Goal: Communication & Community: Share content

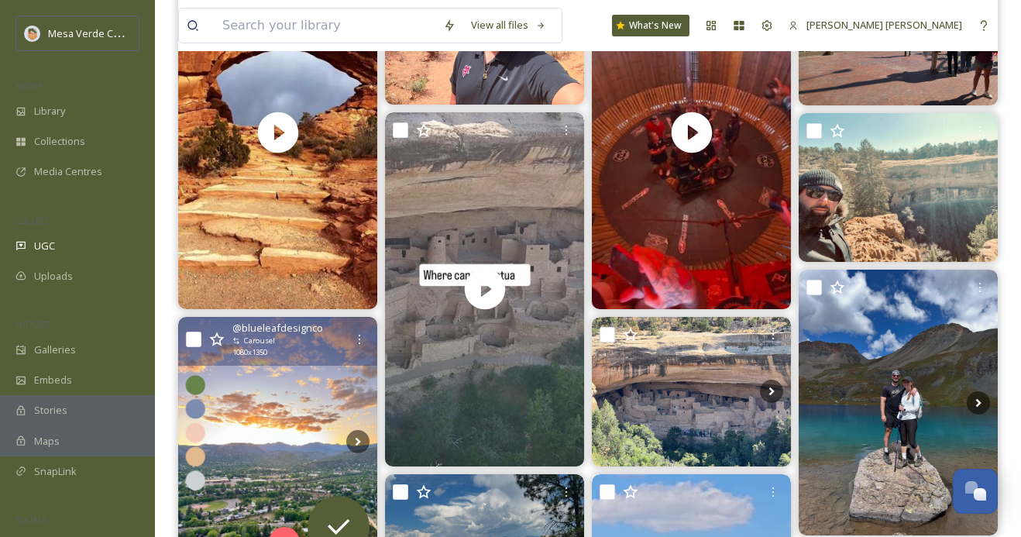
scroll to position [436, 0]
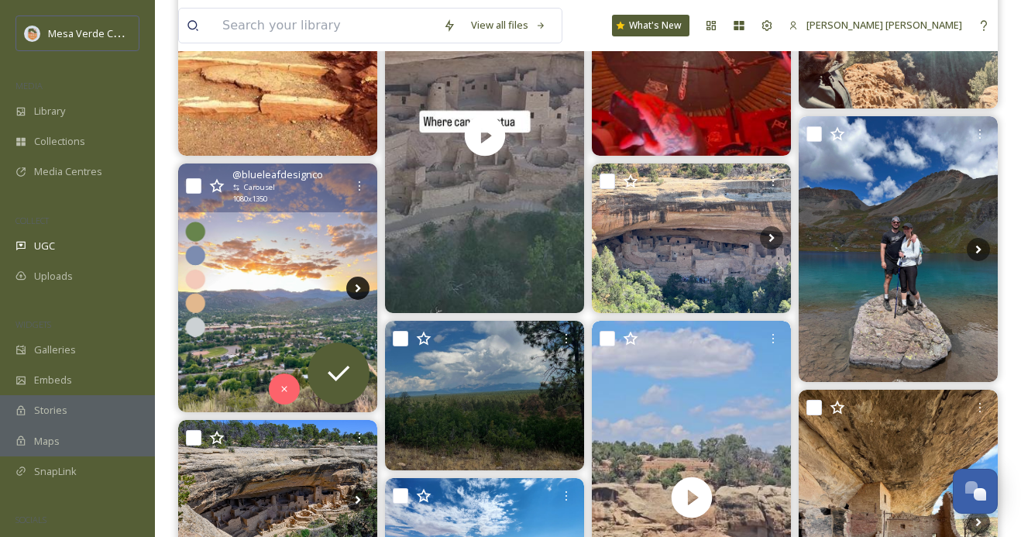
click at [353, 288] on icon at bounding box center [357, 288] width 23 height 23
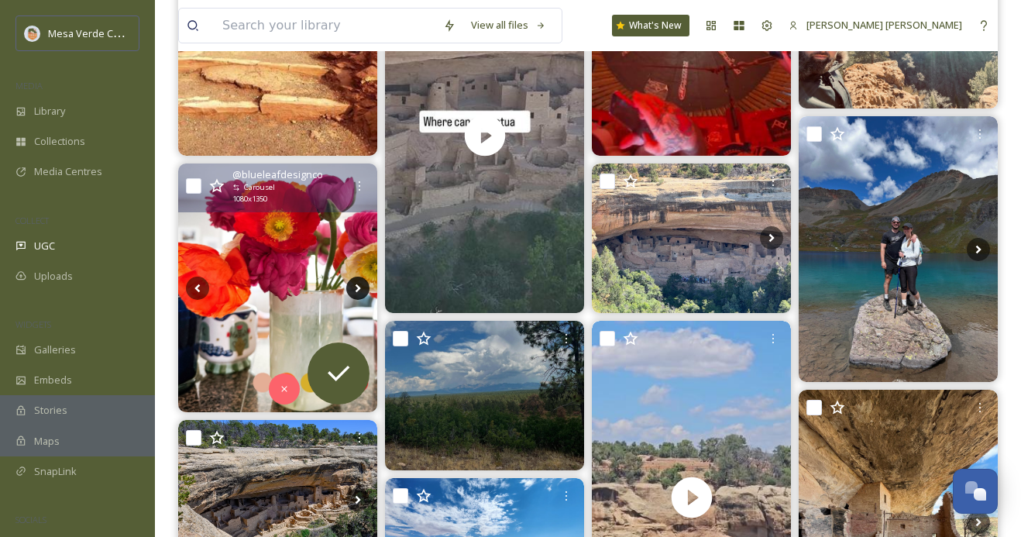
click at [352, 288] on icon at bounding box center [357, 288] width 23 height 23
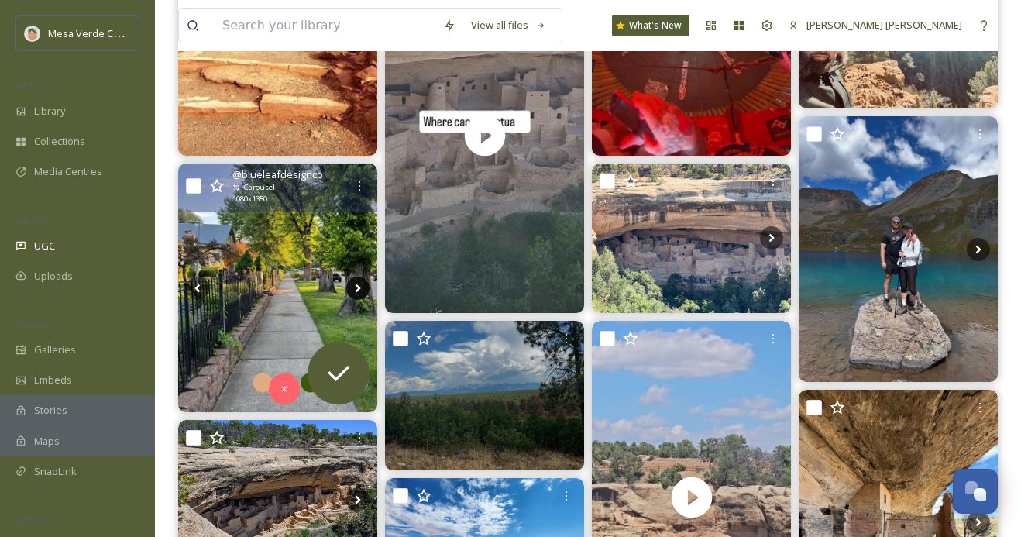
click at [352, 288] on icon at bounding box center [357, 288] width 23 height 23
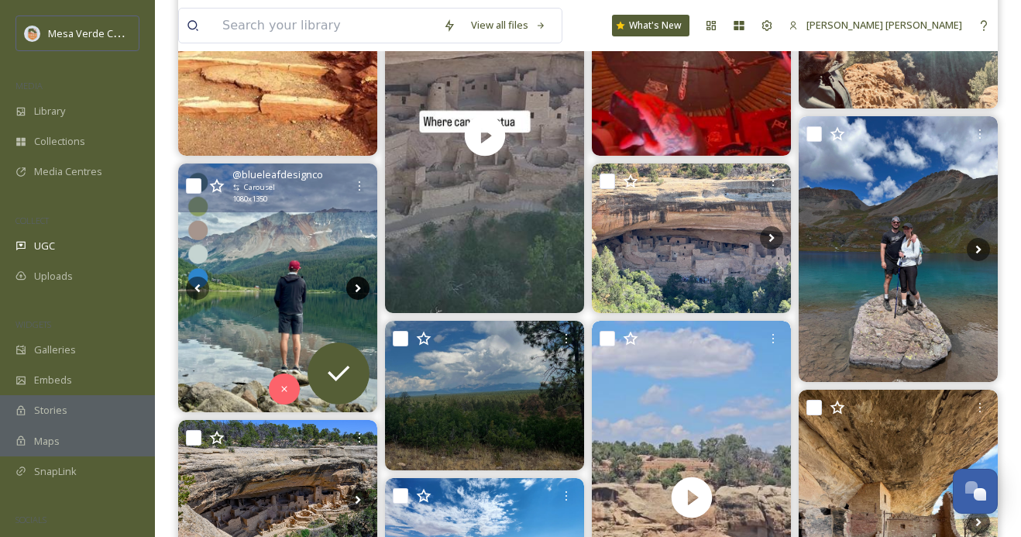
click at [352, 288] on icon at bounding box center [357, 288] width 23 height 23
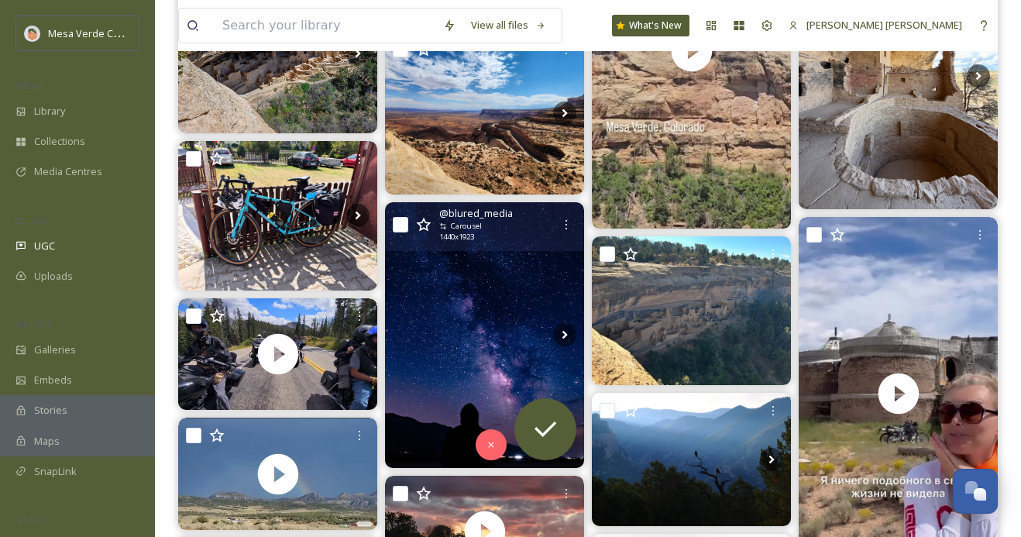
scroll to position [897, 0]
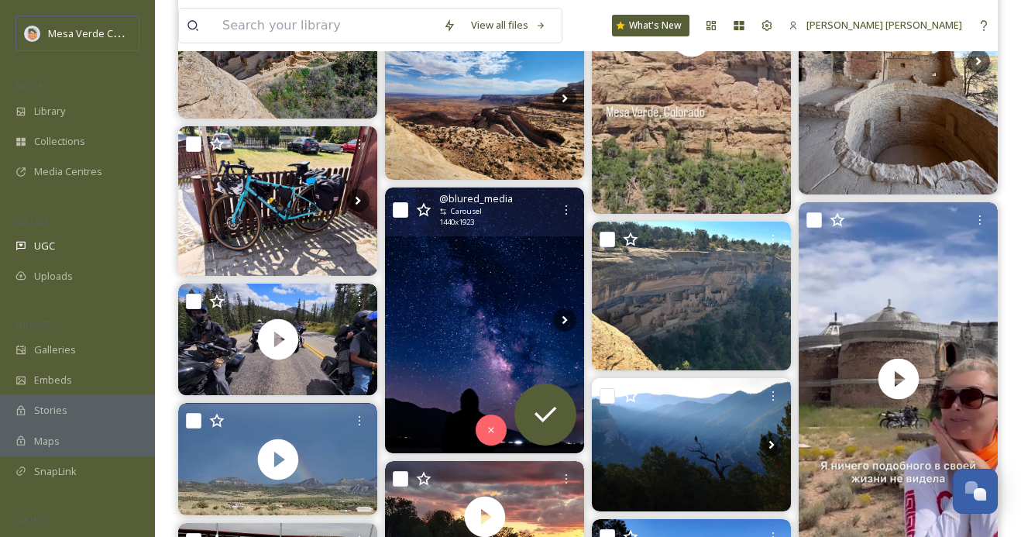
click at [460, 365] on img at bounding box center [484, 321] width 199 height 266
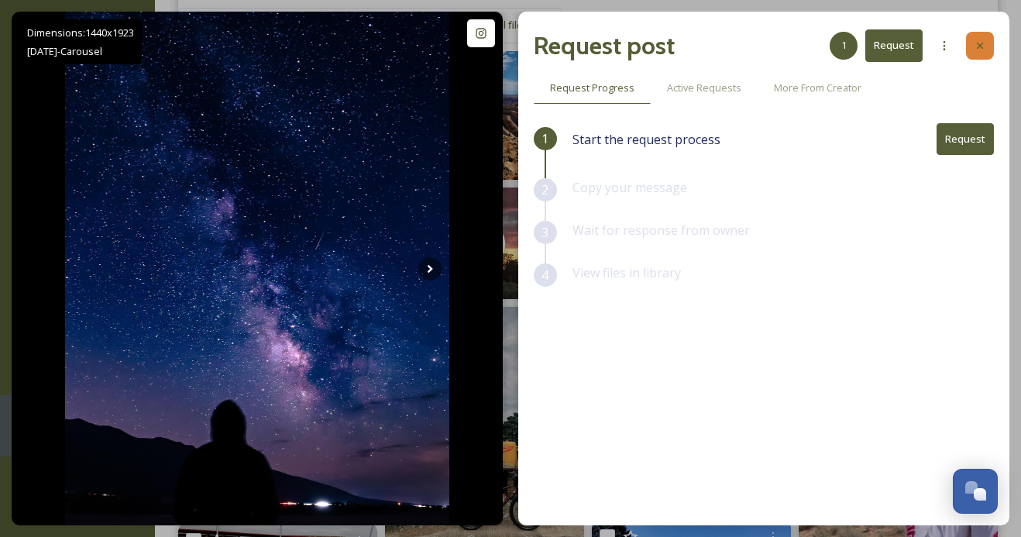
click at [993, 43] on div at bounding box center [980, 46] width 28 height 28
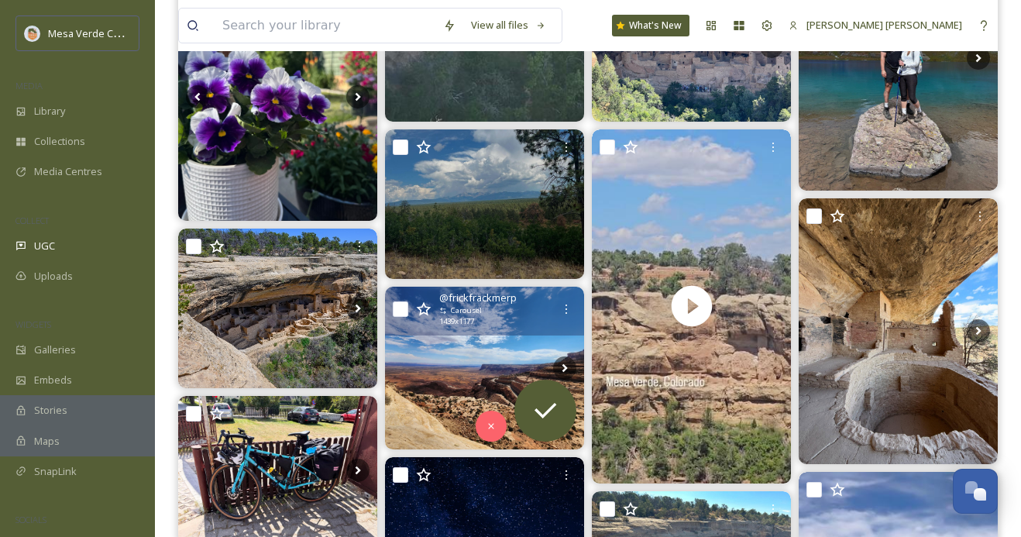
scroll to position [876, 0]
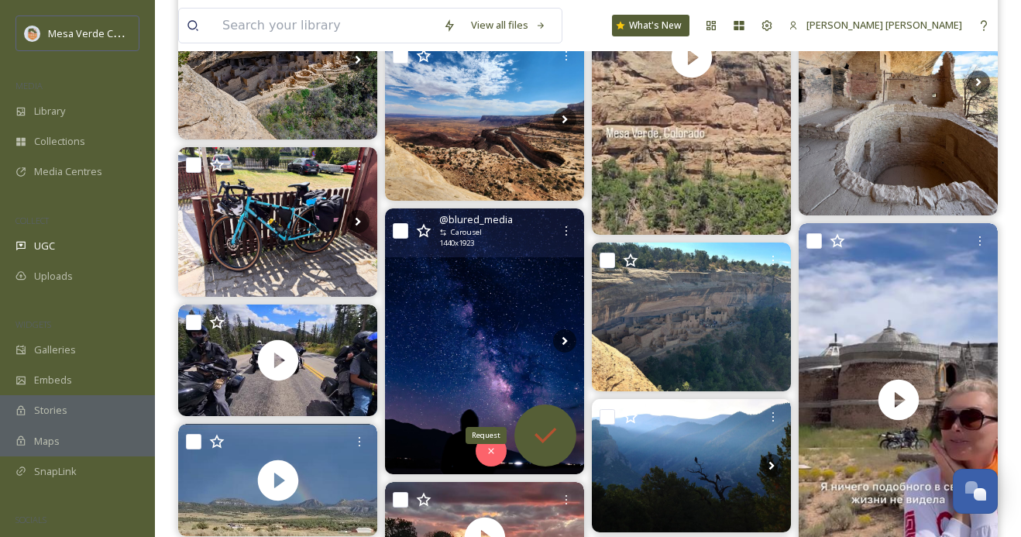
click at [549, 434] on icon at bounding box center [546, 435] width 22 height 15
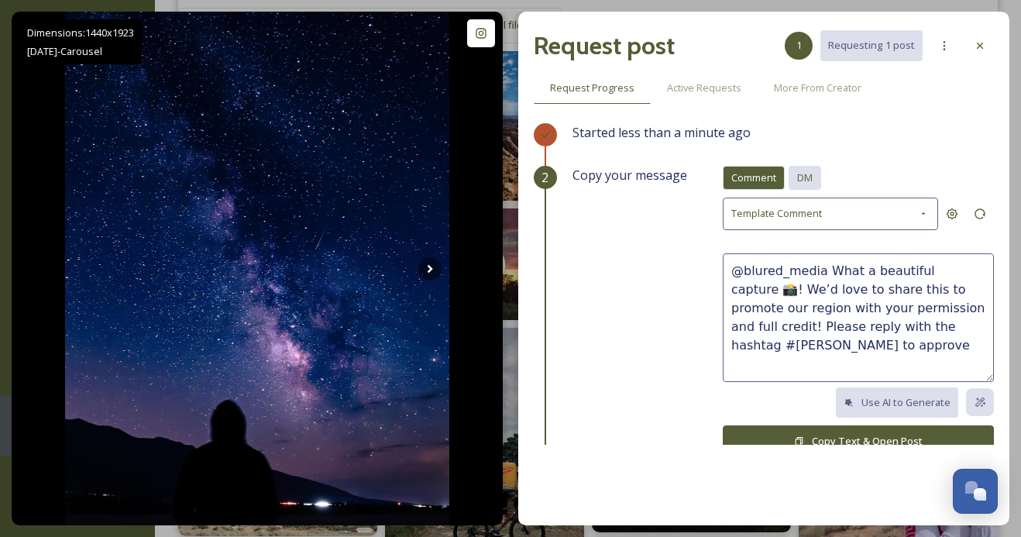
click at [803, 183] on span "DM" at bounding box center [804, 177] width 15 height 15
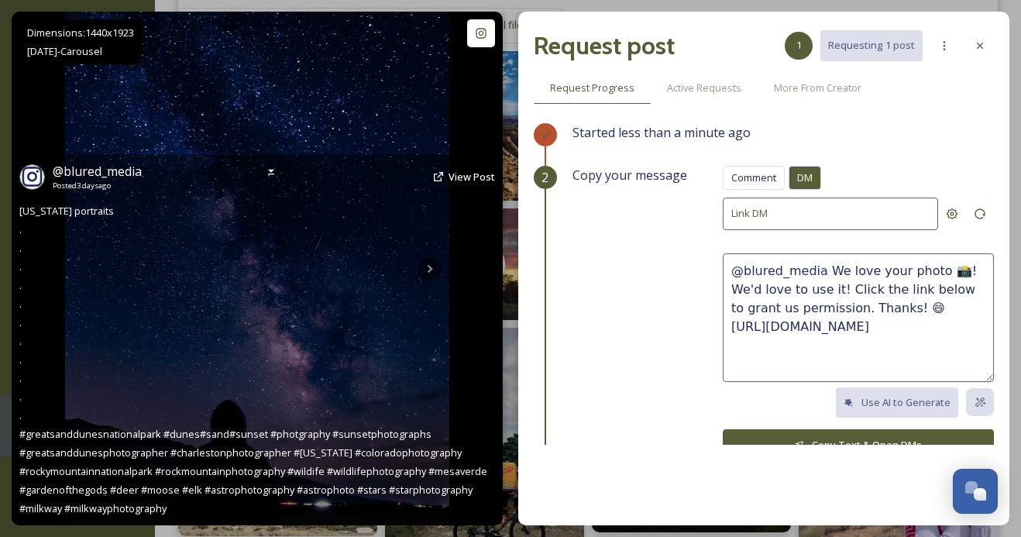
click at [429, 271] on div "@ blured_media Posted [DATE] View Post [US_STATE] portraits . . . . . . . . . .…" at bounding box center [257, 339] width 491 height 371
click at [271, 171] on icon at bounding box center [271, 172] width 6 height 5
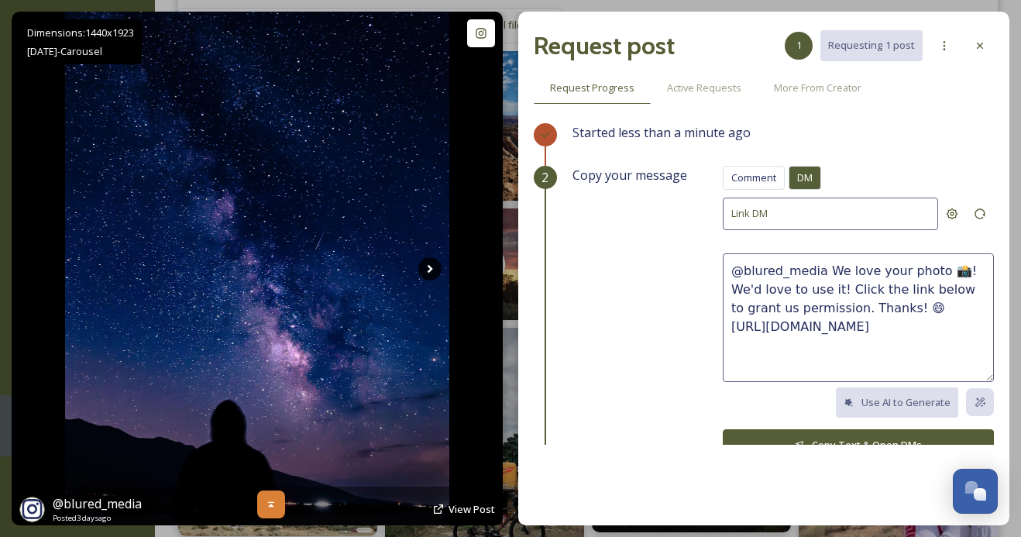
click at [428, 269] on icon at bounding box center [429, 268] width 23 height 23
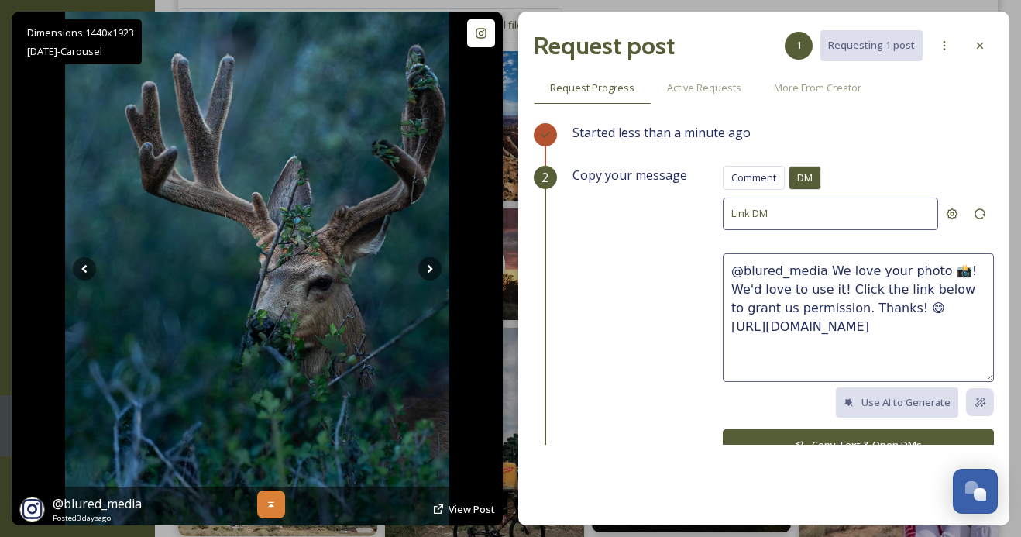
click at [268, 501] on icon at bounding box center [271, 504] width 12 height 12
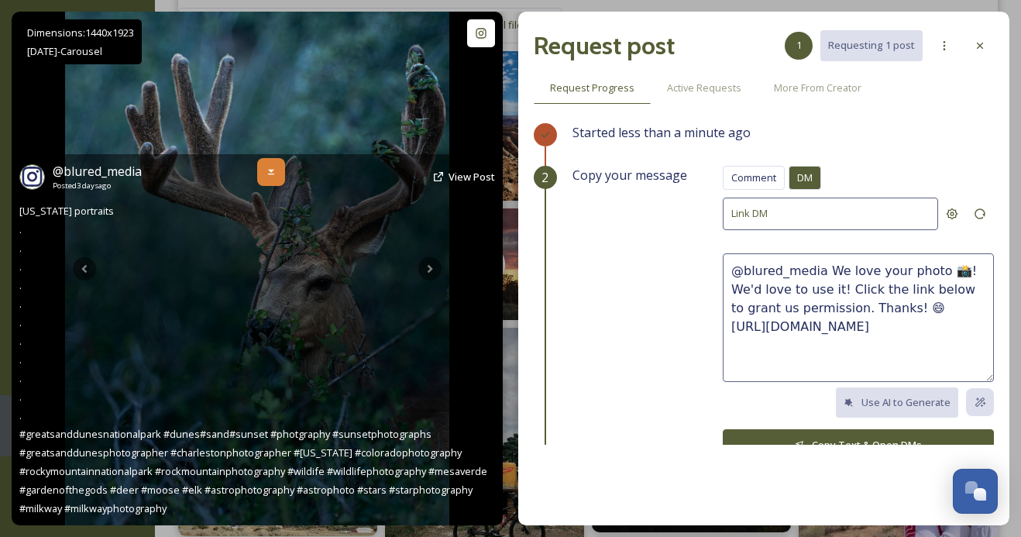
click at [265, 167] on icon at bounding box center [271, 172] width 12 height 12
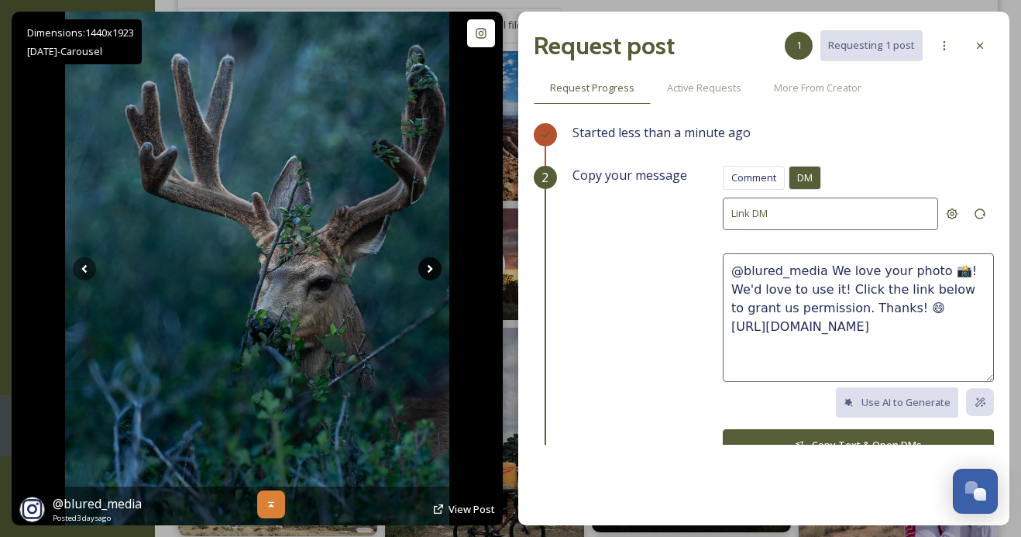
click at [432, 267] on icon at bounding box center [429, 268] width 23 height 23
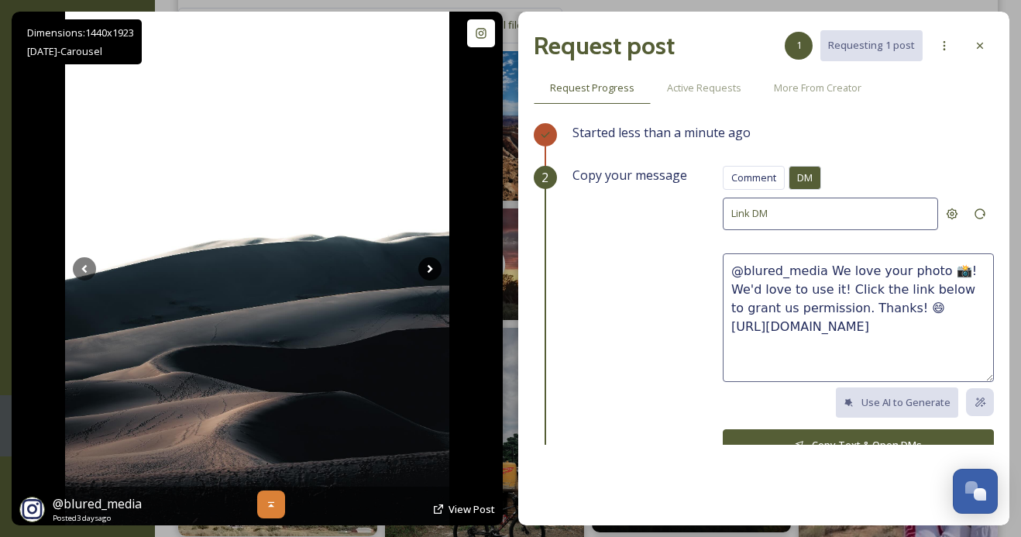
click at [432, 267] on icon at bounding box center [430, 268] width 5 height 9
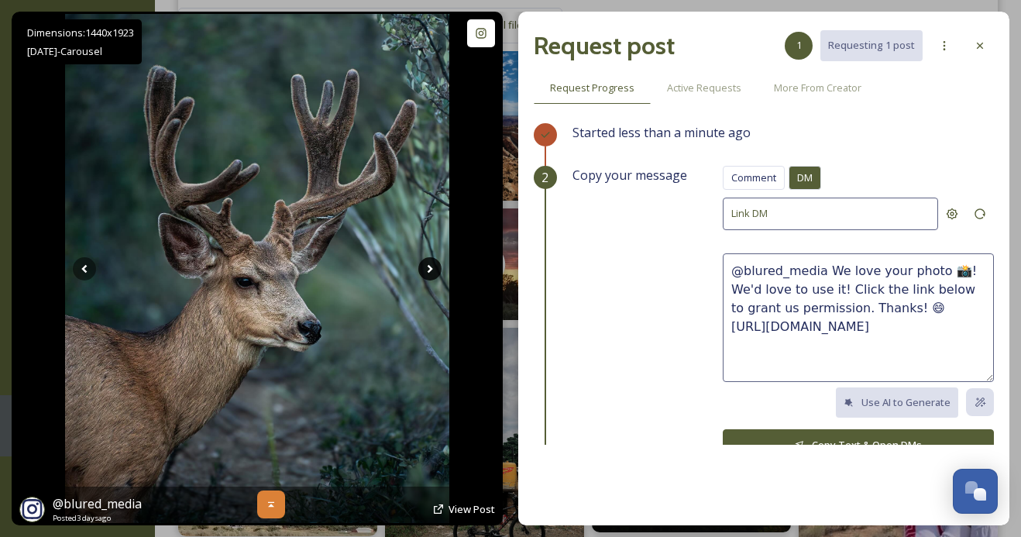
click at [432, 267] on icon at bounding box center [430, 268] width 5 height 9
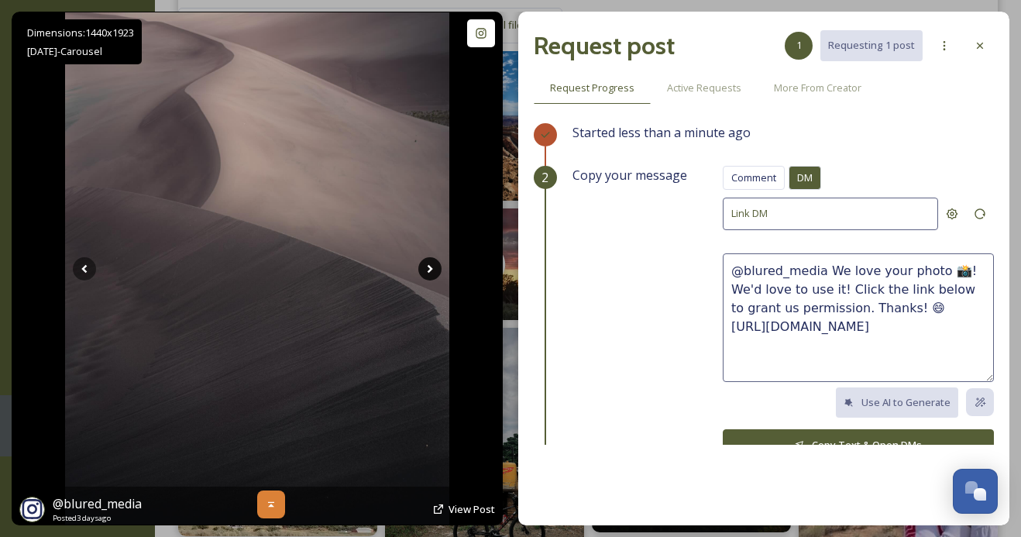
click at [432, 267] on icon at bounding box center [430, 268] width 5 height 9
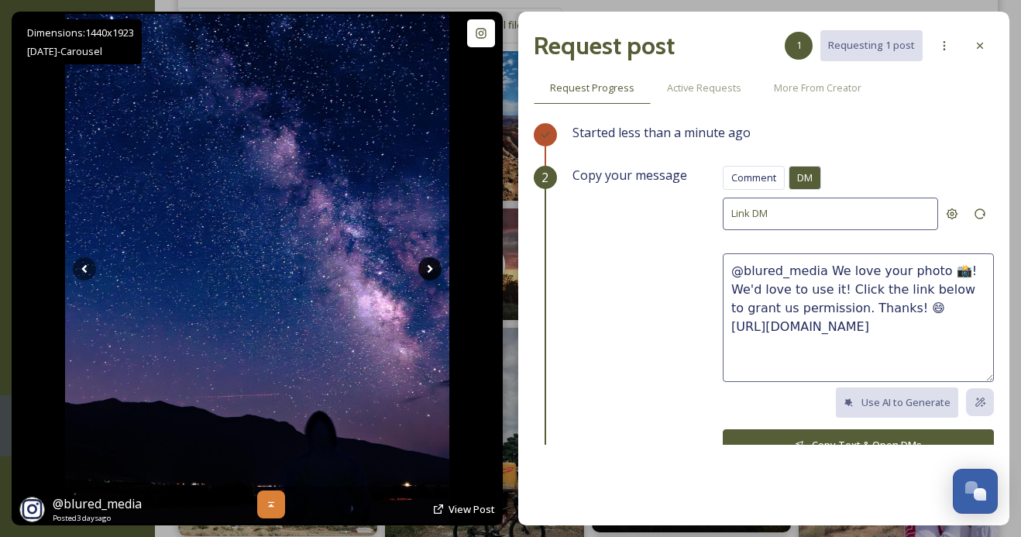
click at [432, 267] on icon at bounding box center [430, 268] width 5 height 9
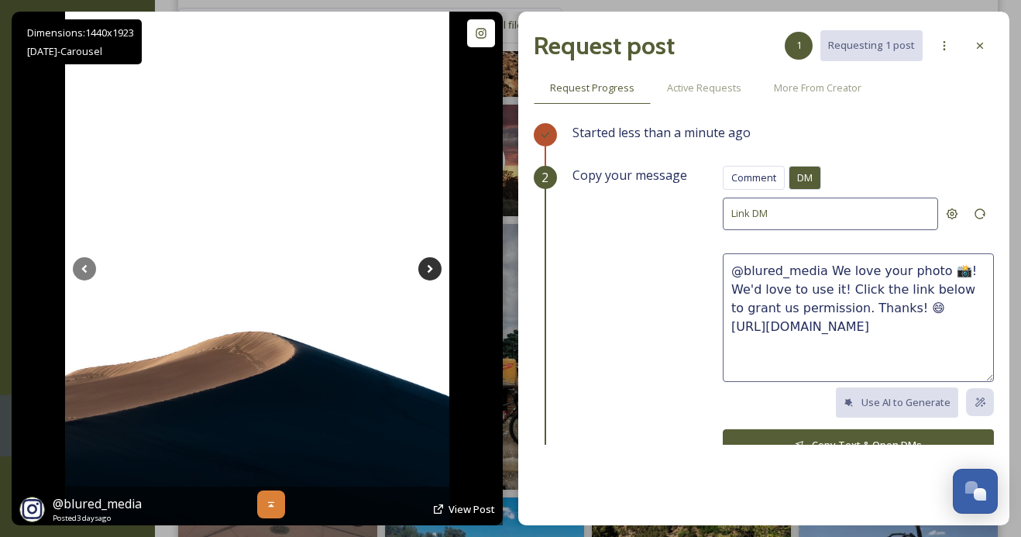
scroll to position [1006, 0]
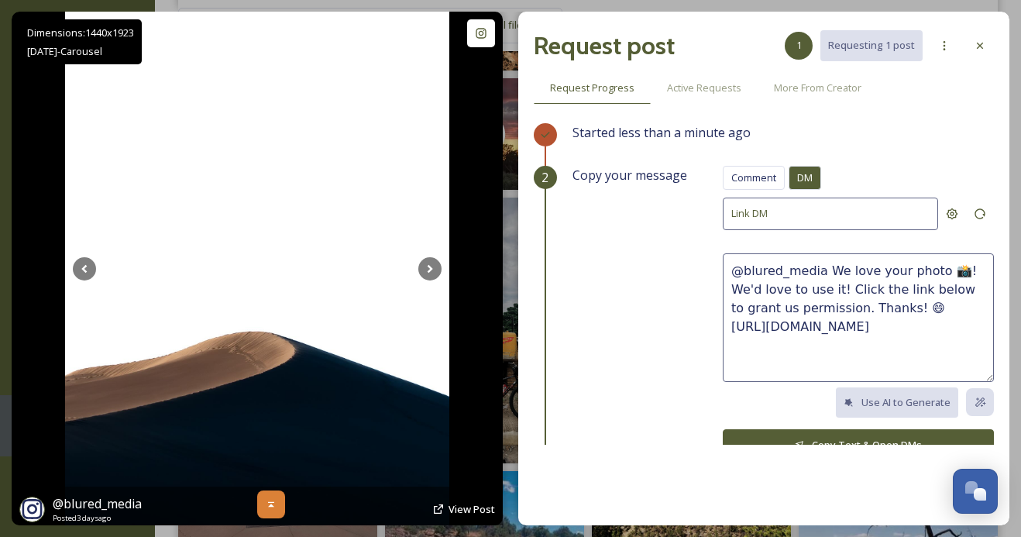
click at [282, 501] on div at bounding box center [271, 504] width 28 height 28
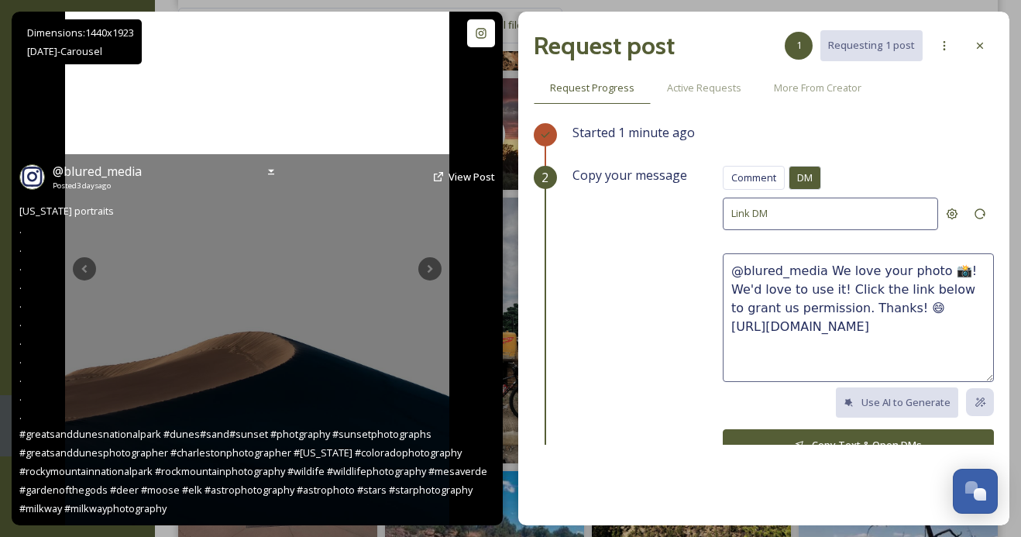
click at [366, 108] on img at bounding box center [257, 269] width 384 height 514
click at [255, 165] on div "@ blured_media Posted [DATE] View Post" at bounding box center [257, 176] width 476 height 29
click at [265, 167] on icon at bounding box center [271, 172] width 12 height 12
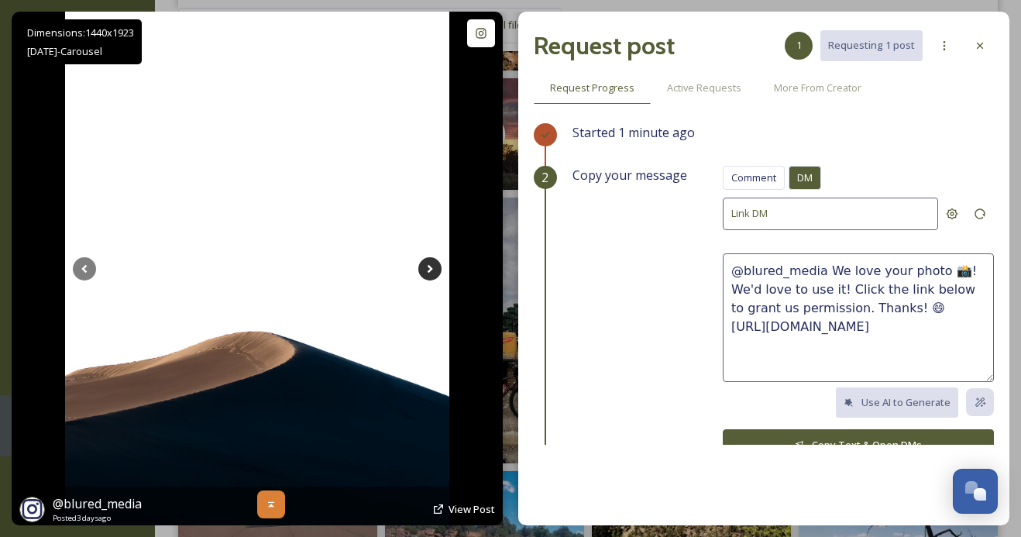
click at [427, 273] on icon at bounding box center [429, 268] width 23 height 23
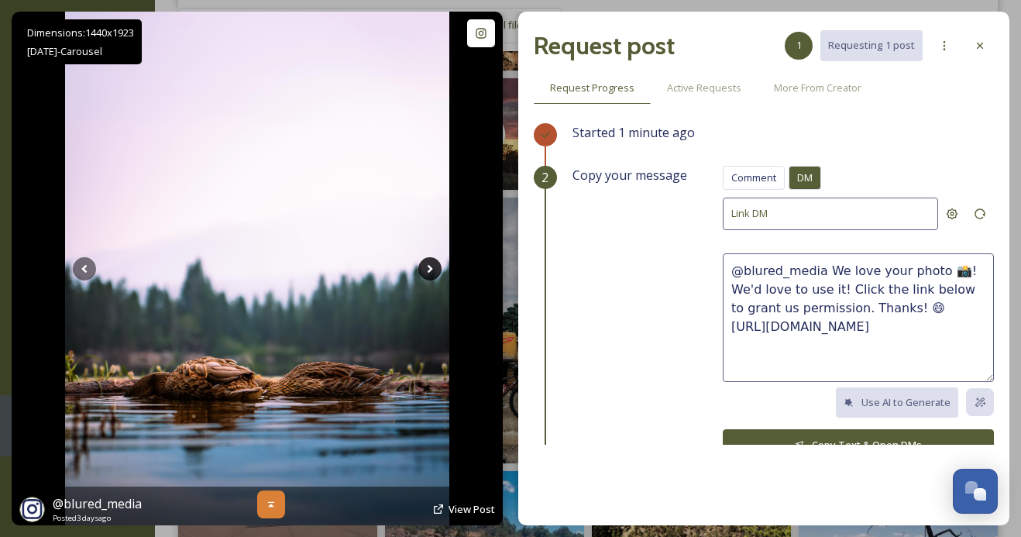
click at [427, 273] on icon at bounding box center [429, 268] width 23 height 23
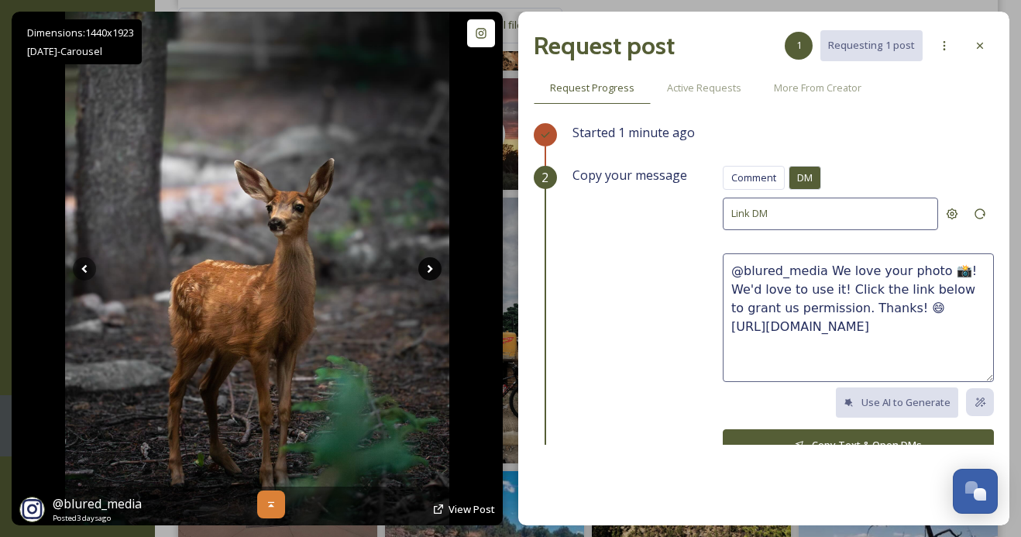
click at [427, 273] on icon at bounding box center [429, 268] width 23 height 23
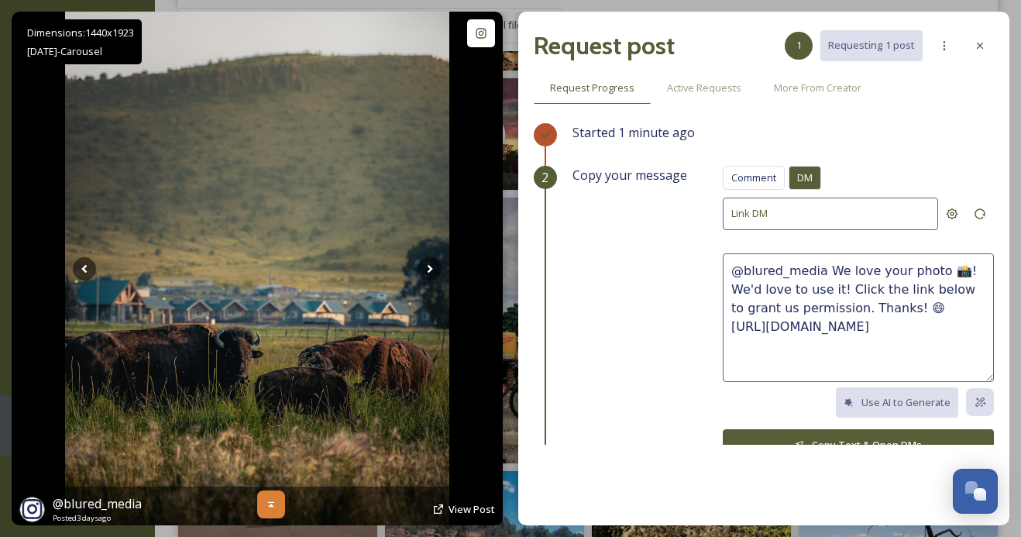
click at [273, 499] on icon at bounding box center [271, 504] width 12 height 12
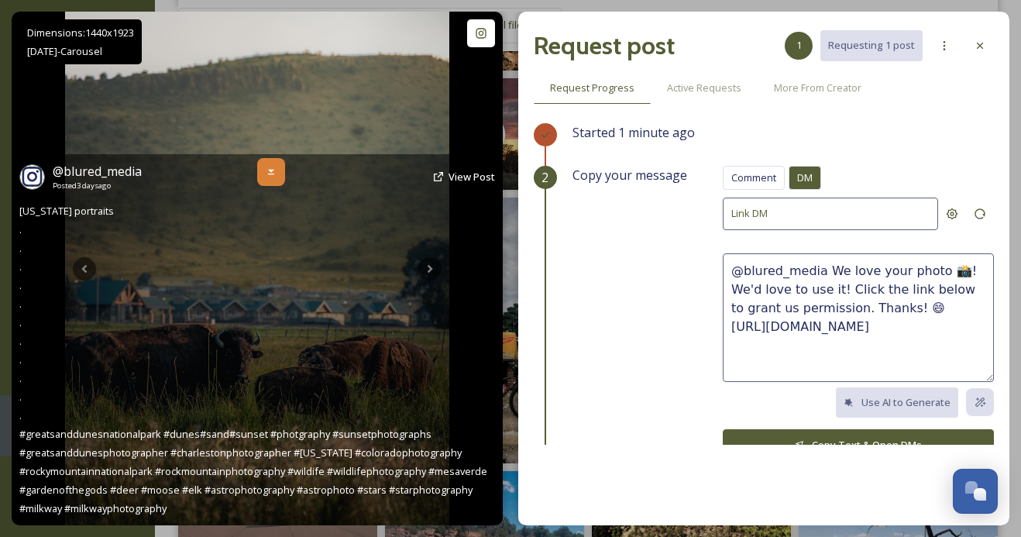
click at [270, 167] on icon at bounding box center [271, 172] width 12 height 12
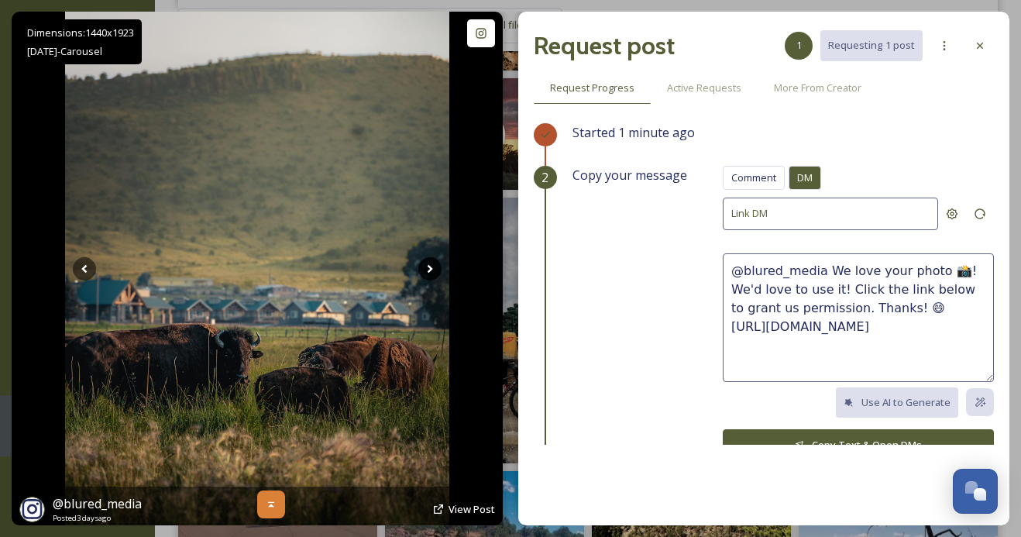
click at [432, 268] on icon at bounding box center [430, 268] width 5 height 9
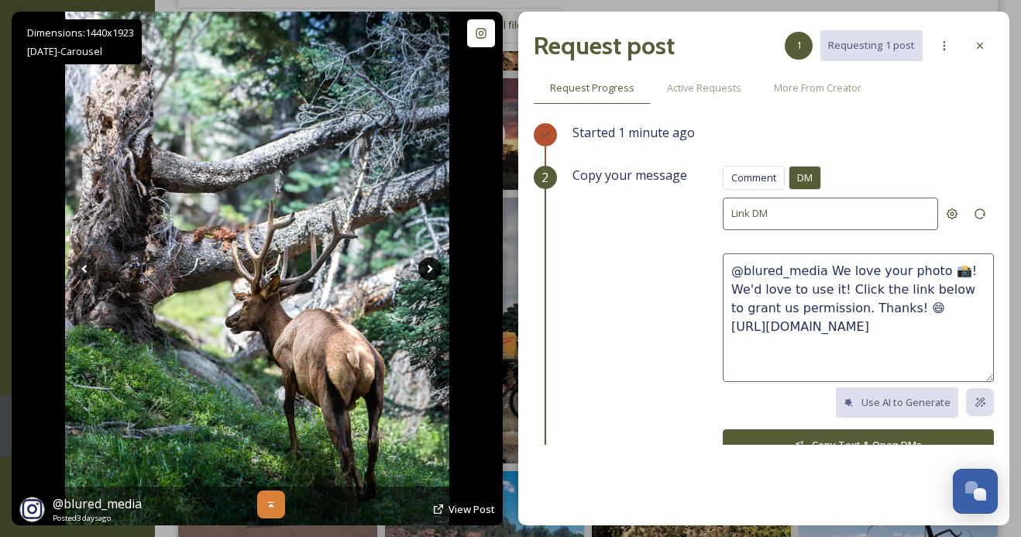
click at [432, 268] on icon at bounding box center [430, 268] width 5 height 9
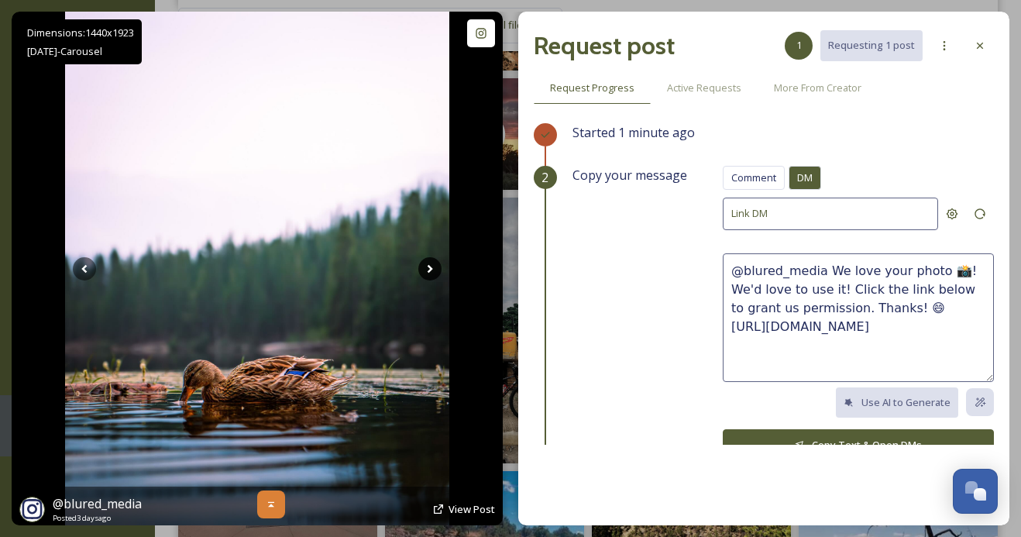
click at [432, 268] on icon at bounding box center [430, 268] width 5 height 9
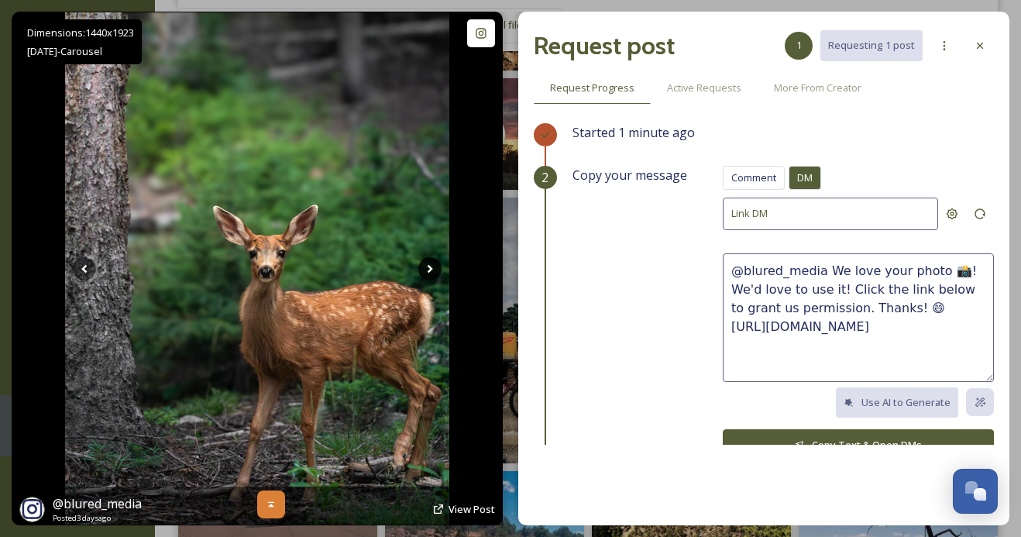
click at [432, 268] on icon at bounding box center [430, 268] width 5 height 9
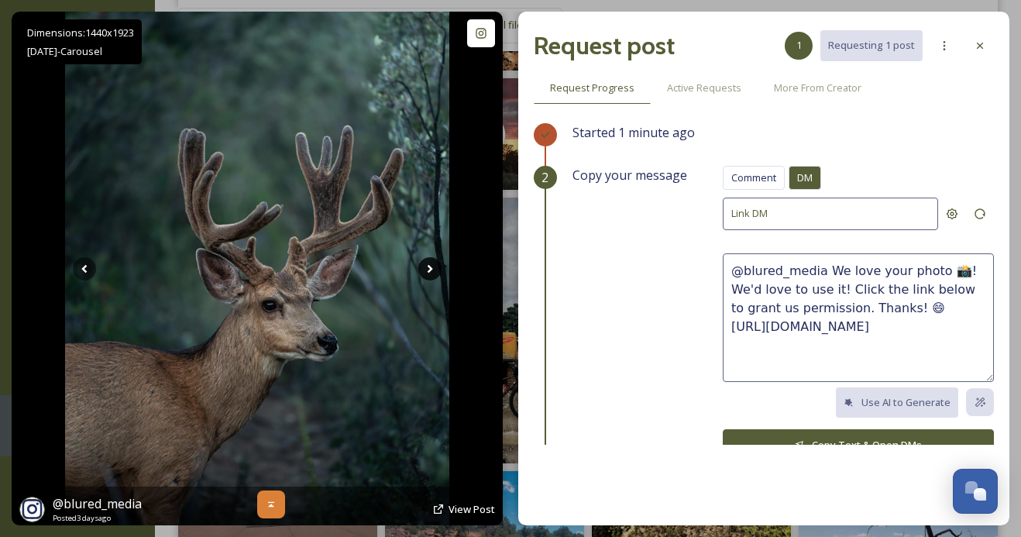
click at [432, 268] on icon at bounding box center [430, 268] width 5 height 9
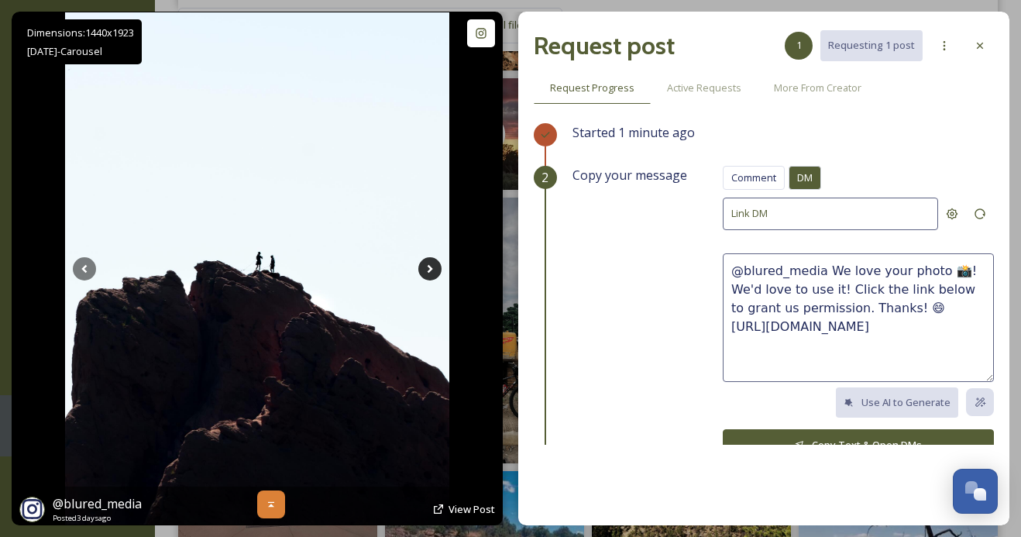
click at [432, 268] on icon at bounding box center [430, 268] width 5 height 9
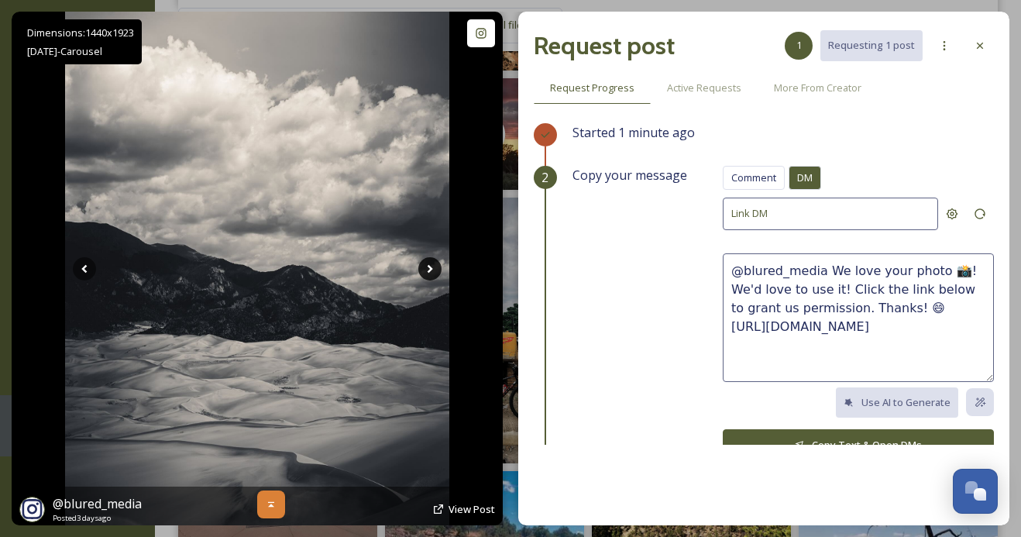
click at [432, 268] on icon at bounding box center [430, 268] width 5 height 9
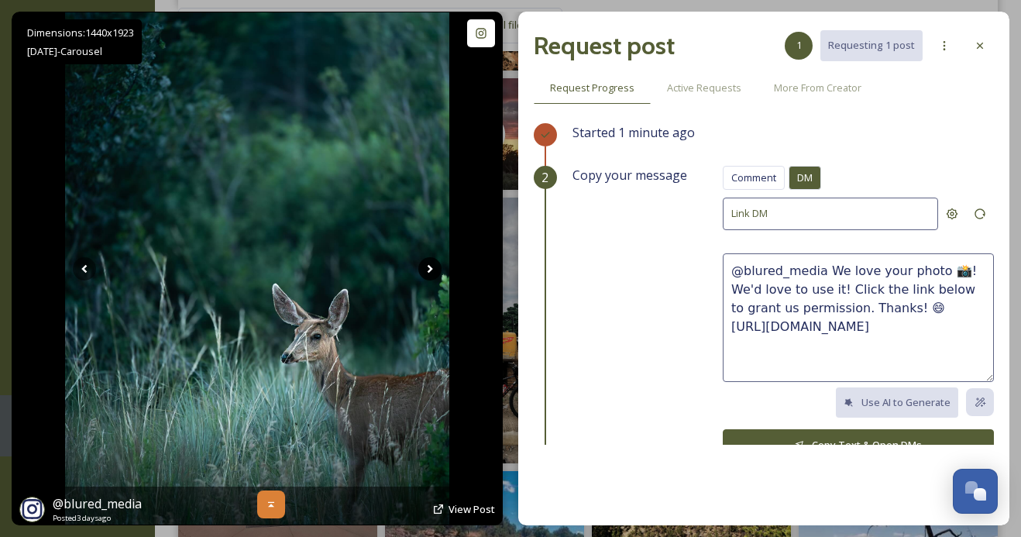
click at [432, 268] on icon at bounding box center [430, 268] width 5 height 9
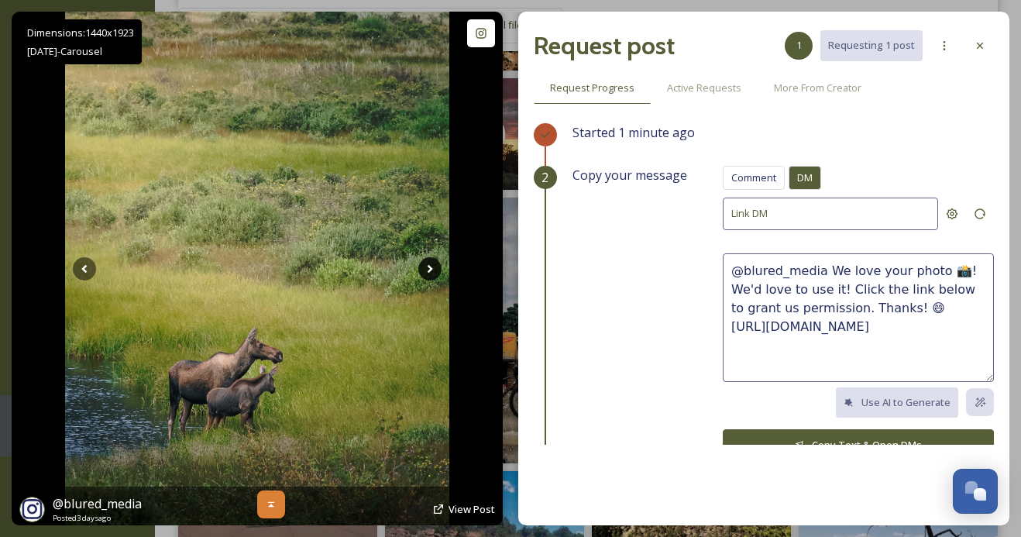
click at [431, 264] on icon at bounding box center [429, 268] width 23 height 23
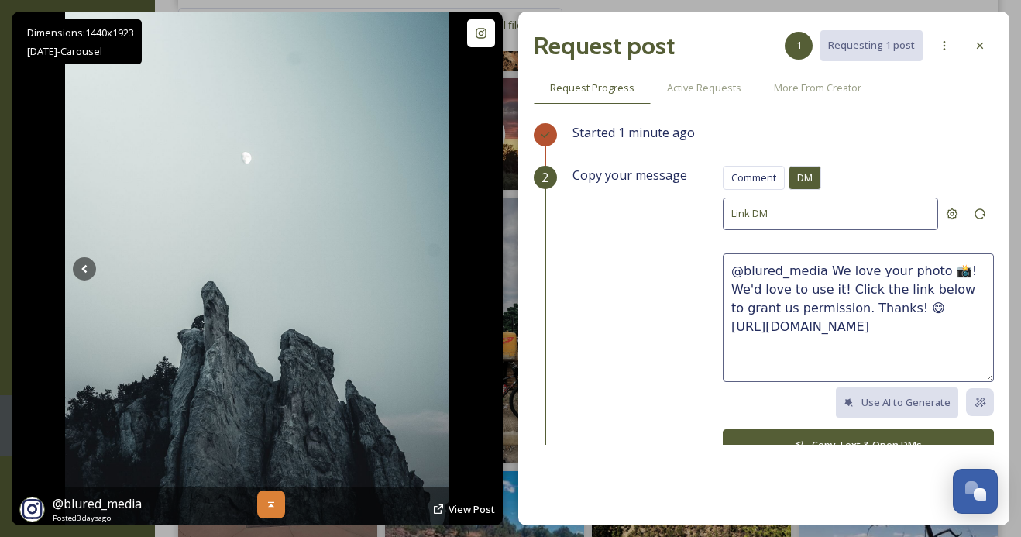
click at [431, 264] on icon at bounding box center [429, 268] width 23 height 23
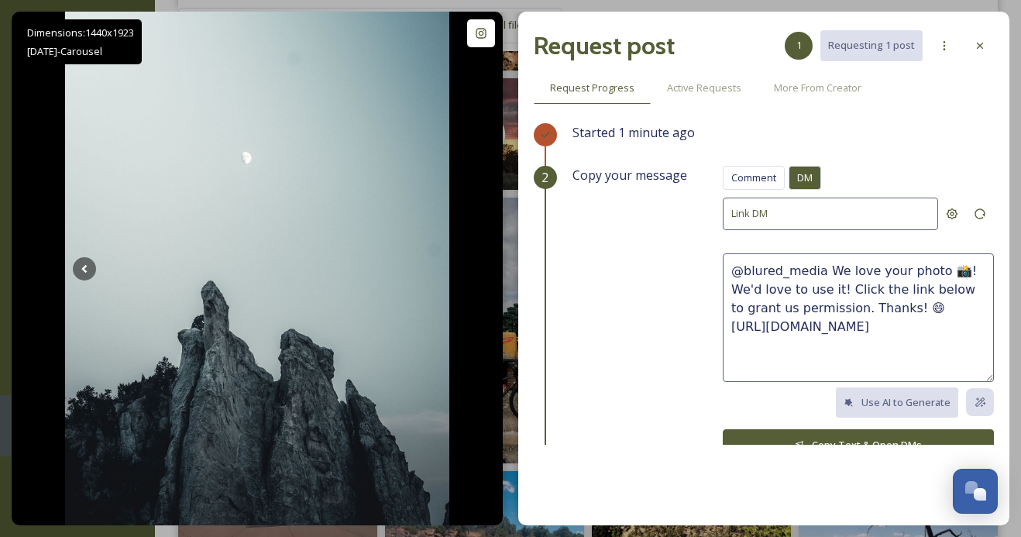
drag, startPoint x: 866, startPoint y: 305, endPoint x: 829, endPoint y: 271, distance: 50.5
click at [829, 271] on textarea "@blured_media We love your photo 📸! We'd love to use it! Click the link below t…" at bounding box center [858, 317] width 271 height 129
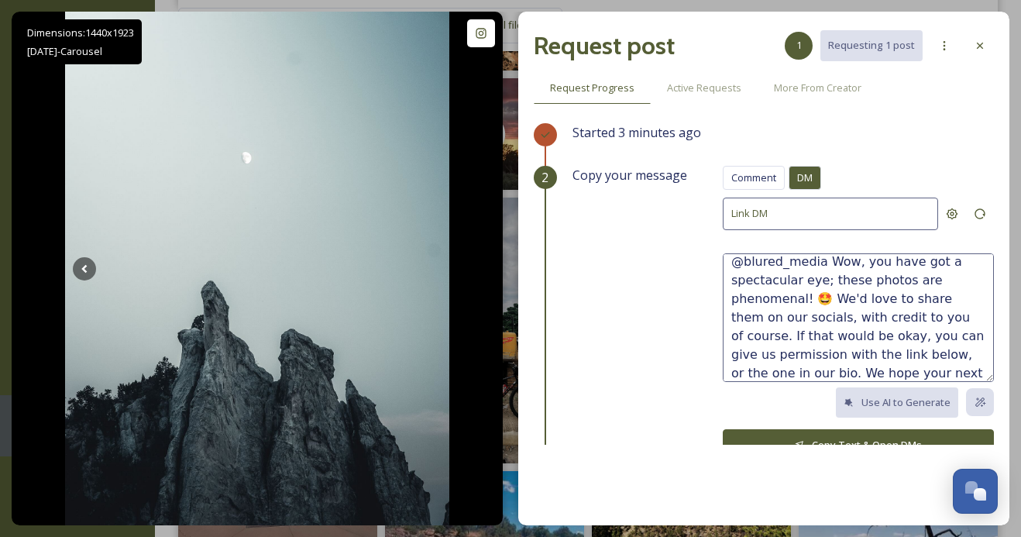
scroll to position [28, 0]
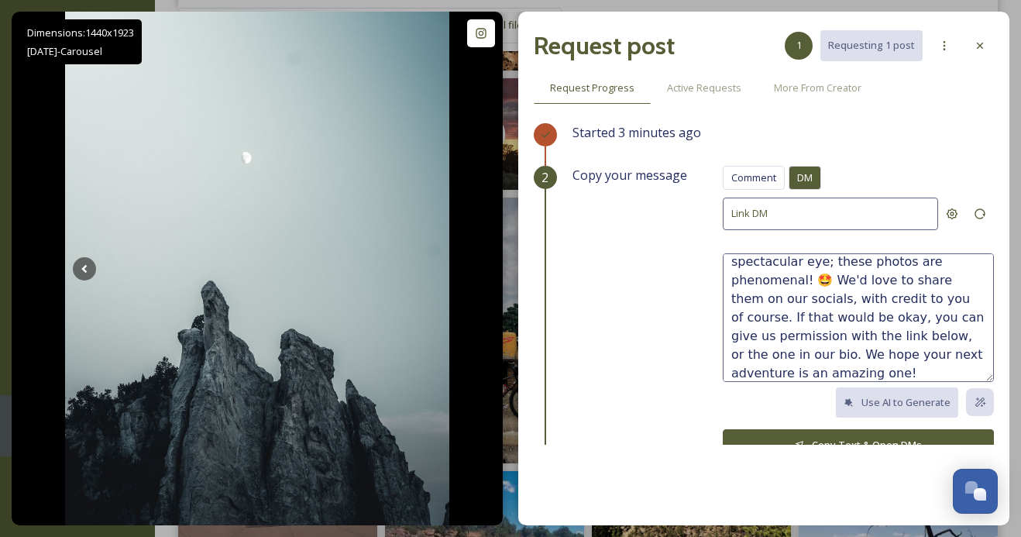
type textarea "@blured_media Wow, you have got a spectacular eye; these photos are phenomenal!…"
click at [835, 435] on button "Copy Text & Open DMs" at bounding box center [858, 445] width 271 height 32
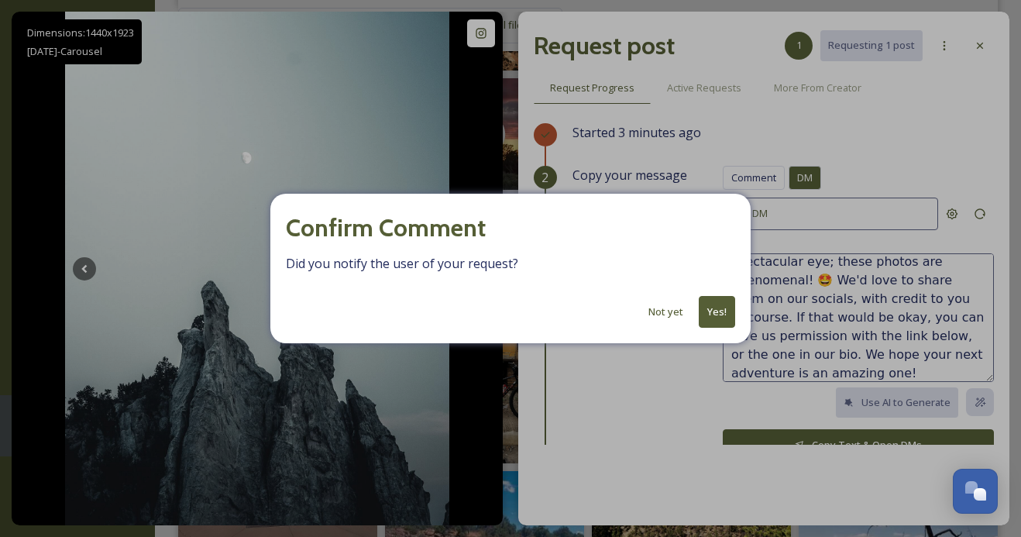
click at [713, 321] on button "Yes!" at bounding box center [717, 312] width 36 height 32
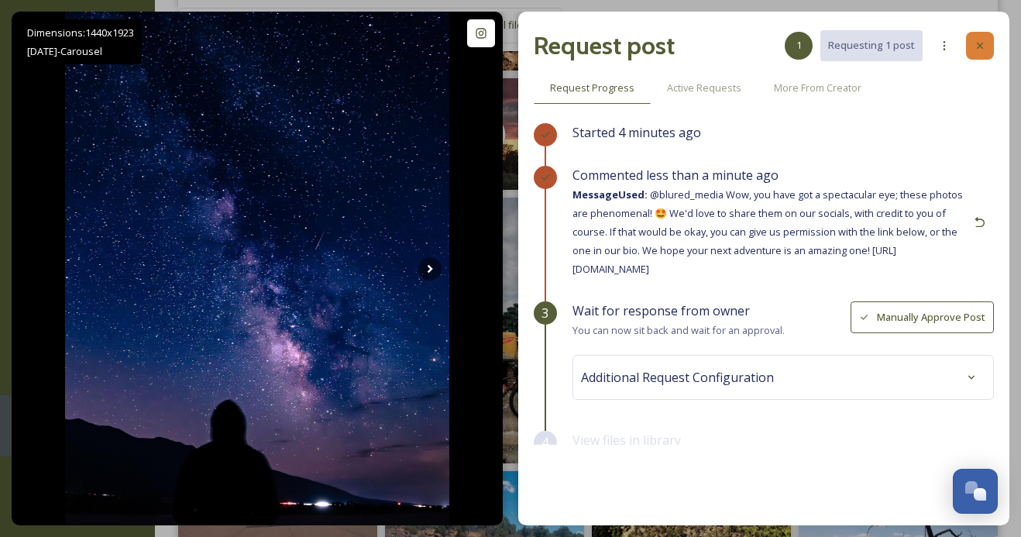
click at [981, 45] on icon at bounding box center [980, 46] width 6 height 6
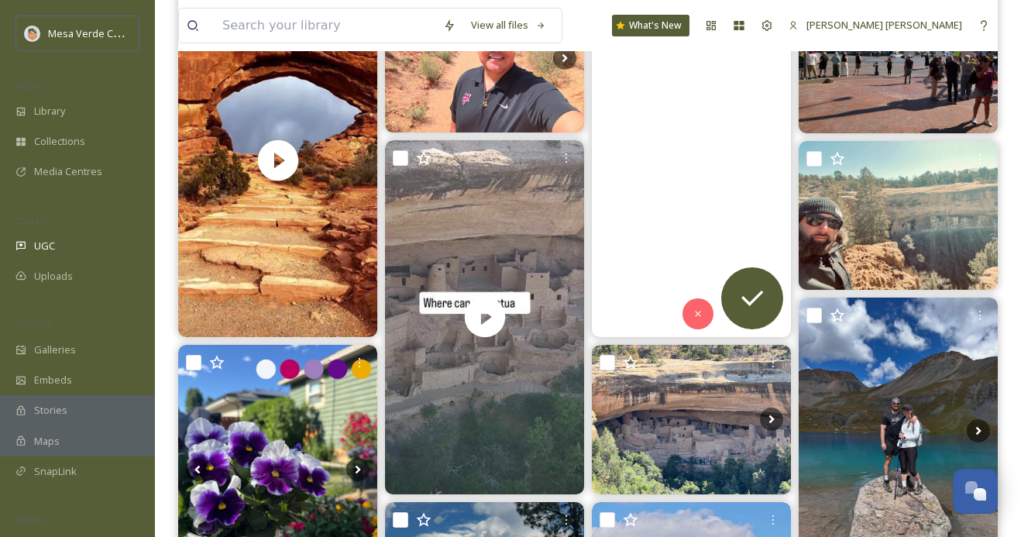
scroll to position [254, 0]
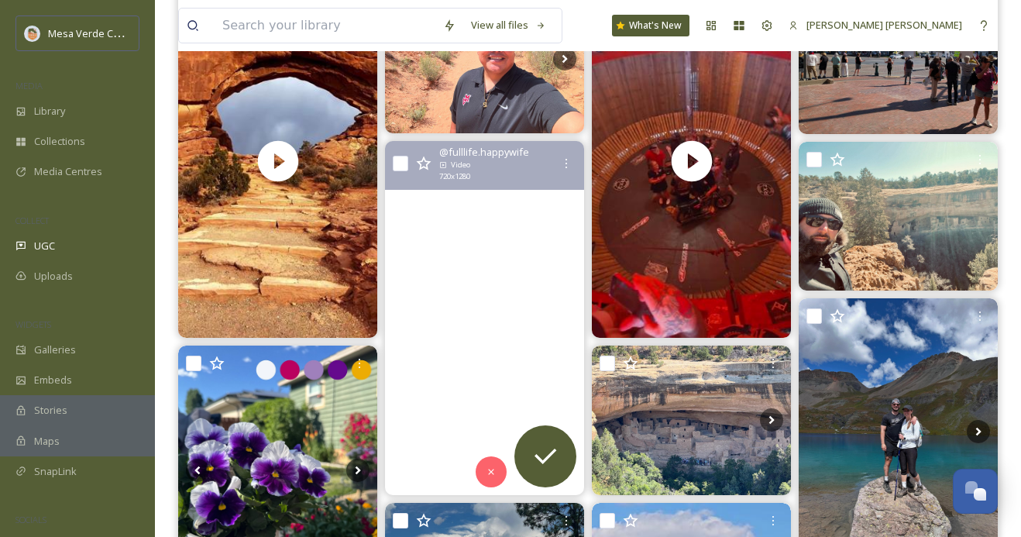
click at [469, 399] on video "📍Mesa Verde National Park in Colorado is one of our favorite National Parks bec…" at bounding box center [484, 318] width 199 height 354
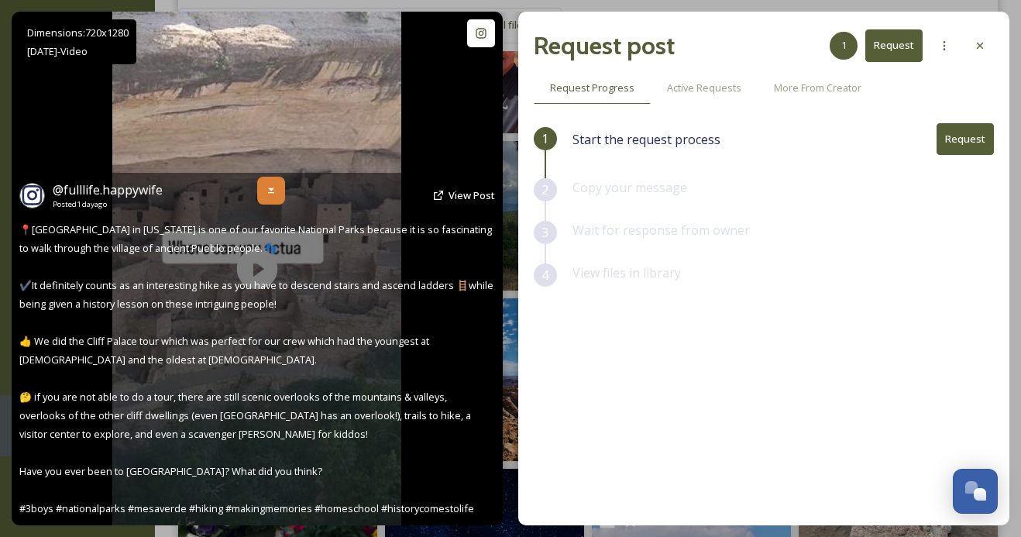
click at [270, 194] on icon at bounding box center [271, 190] width 12 height 12
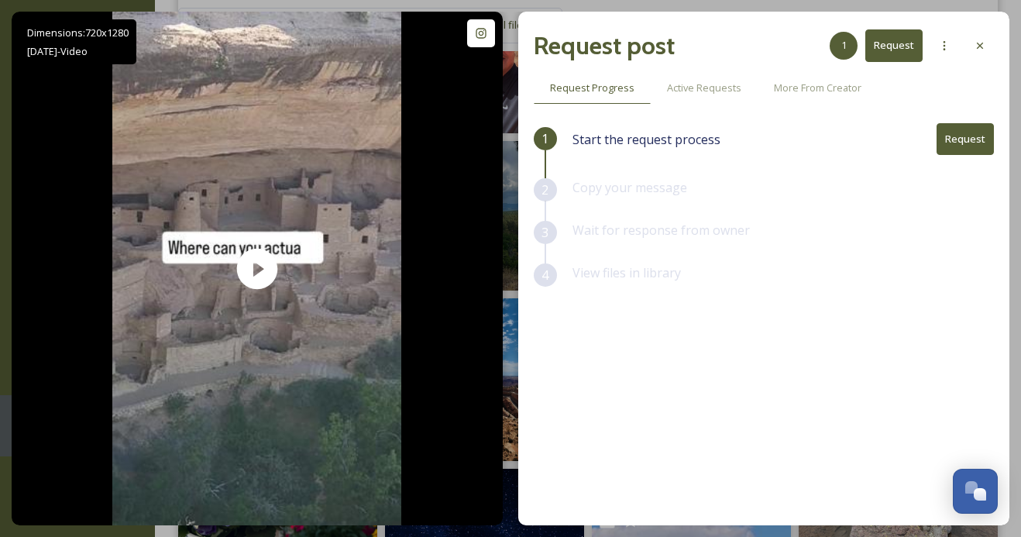
click at [965, 143] on button "Request" at bounding box center [965, 139] width 57 height 32
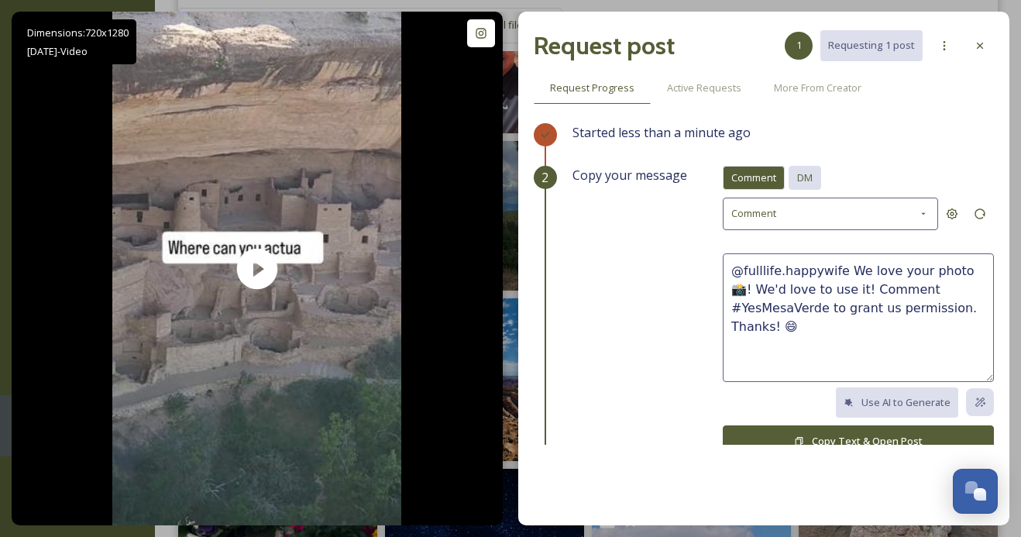
click at [815, 180] on div "DM" at bounding box center [805, 178] width 33 height 24
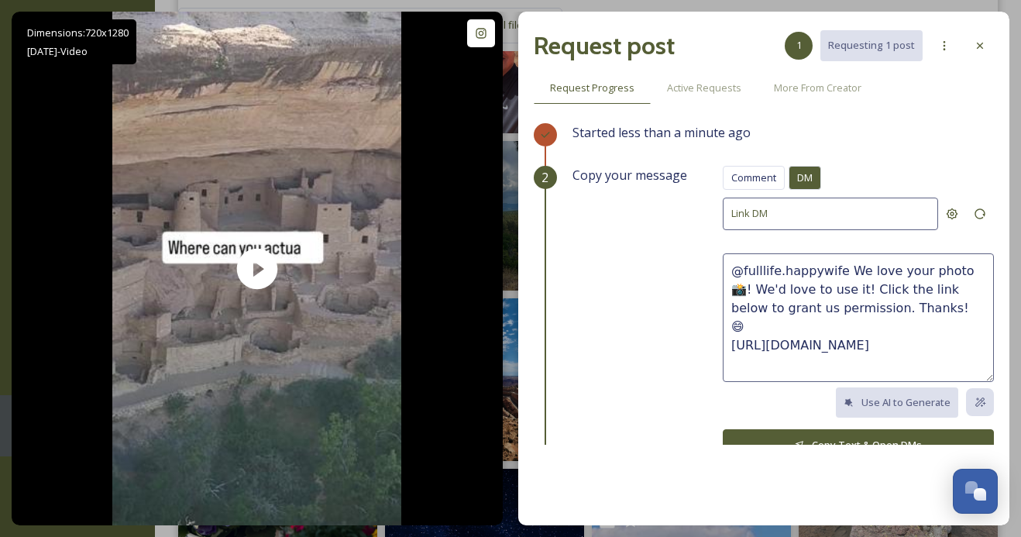
drag, startPoint x: 909, startPoint y: 308, endPoint x: 841, endPoint y: 271, distance: 77.0
click at [841, 271] on textarea "@fulllife.happywife We love your photo 📸! We'd love to use it! Click the link b…" at bounding box center [858, 317] width 271 height 129
paste textarea "This video is super cool! We'd love to share it on our socials, with credit to …"
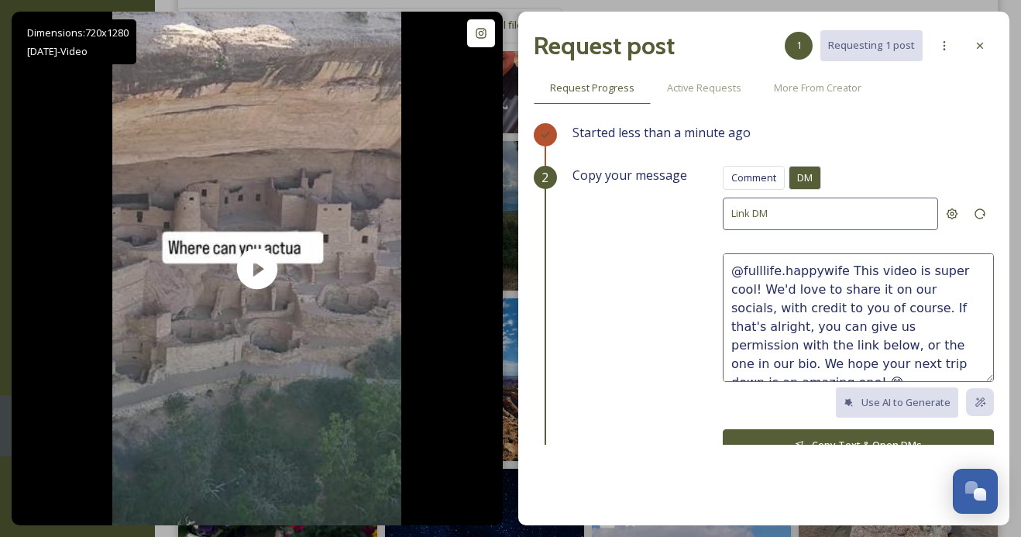
scroll to position [19, 0]
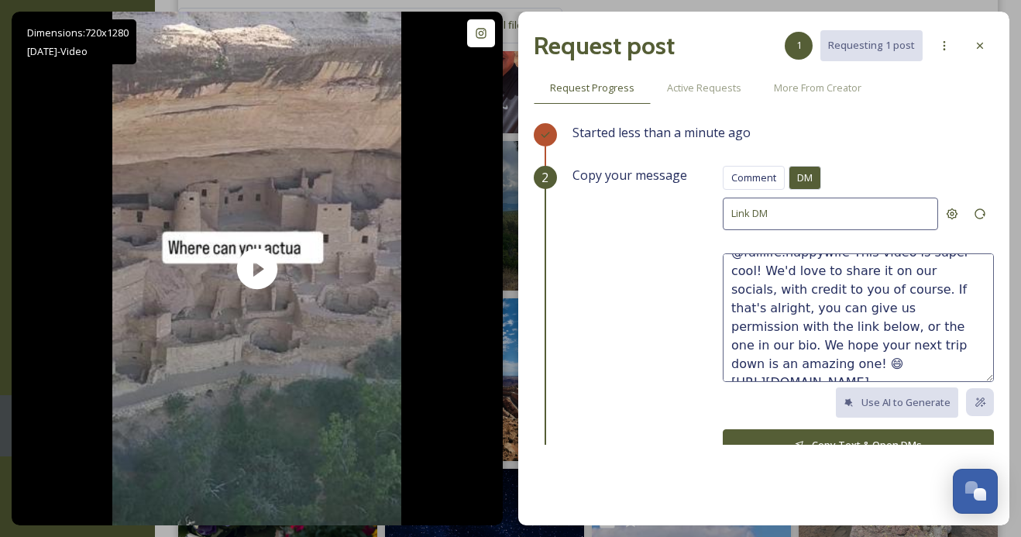
type textarea "@fulllife.happywife This video is super cool! We'd love to share it on our soci…"
click at [821, 439] on button "Copy Text & Open DMs" at bounding box center [858, 445] width 271 height 32
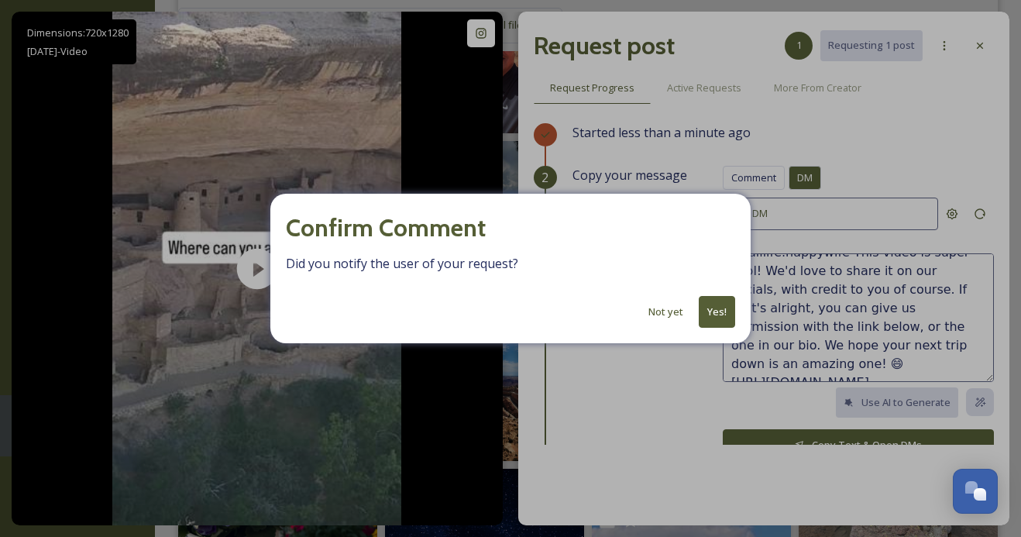
click at [719, 311] on button "Yes!" at bounding box center [717, 312] width 36 height 32
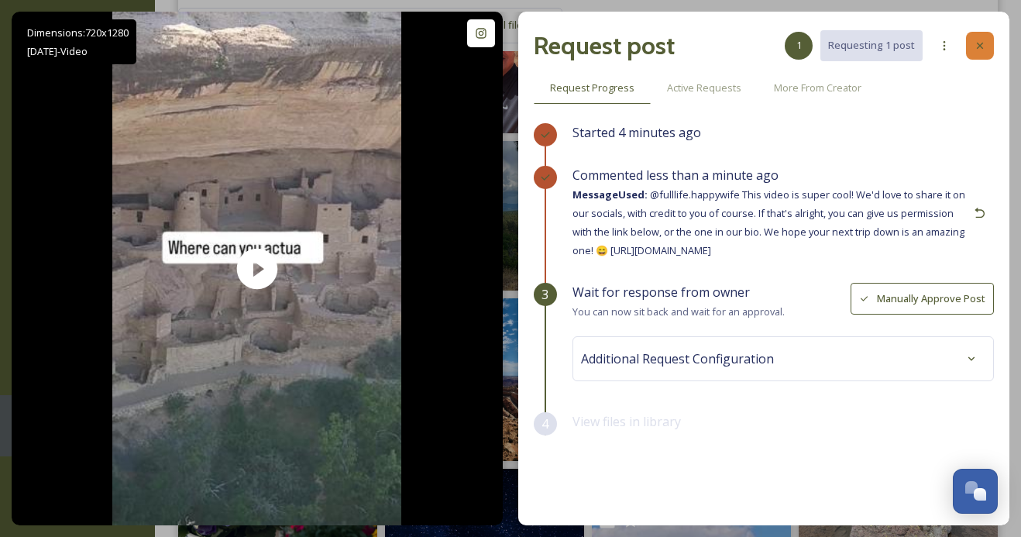
click at [971, 49] on div at bounding box center [980, 46] width 28 height 28
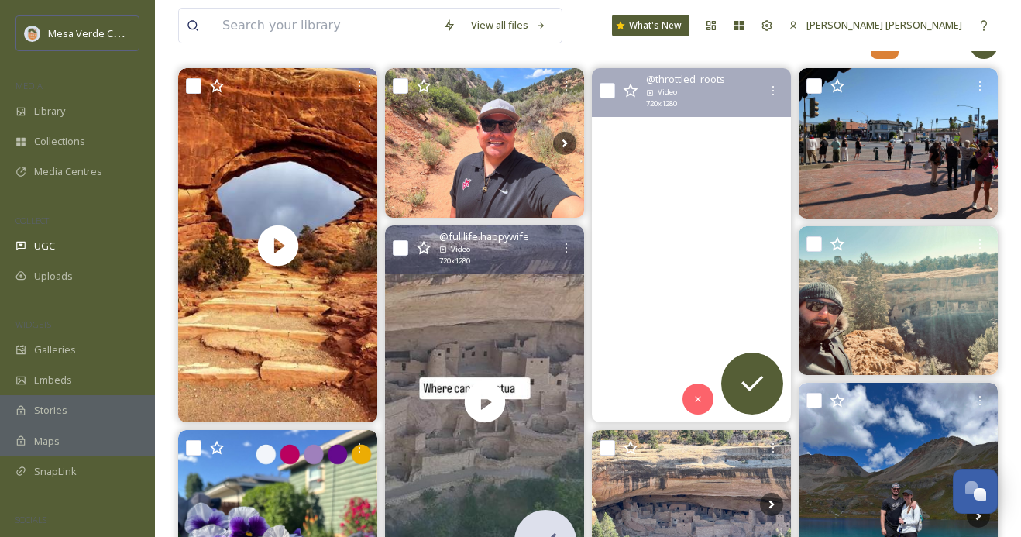
scroll to position [98, 0]
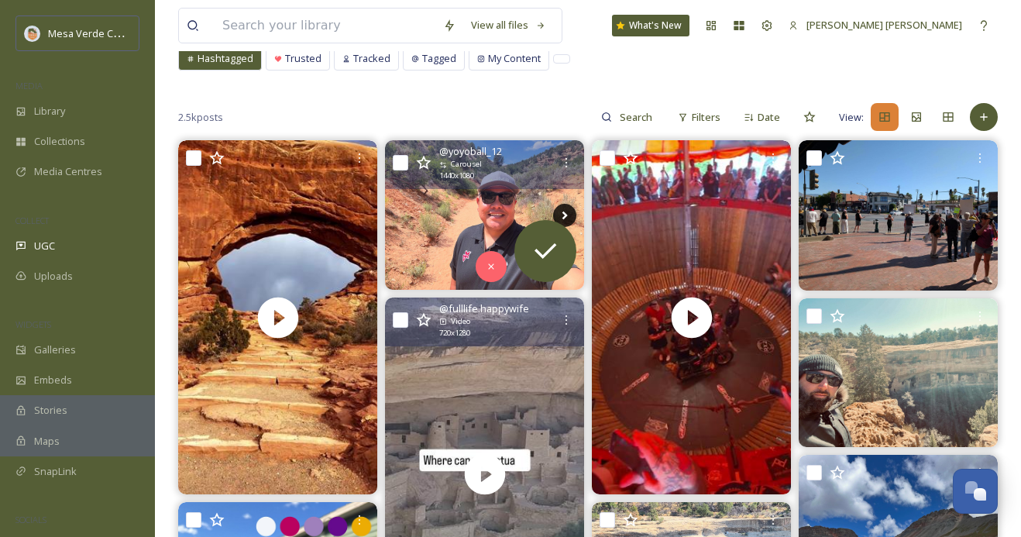
click at [564, 205] on icon at bounding box center [564, 215] width 23 height 23
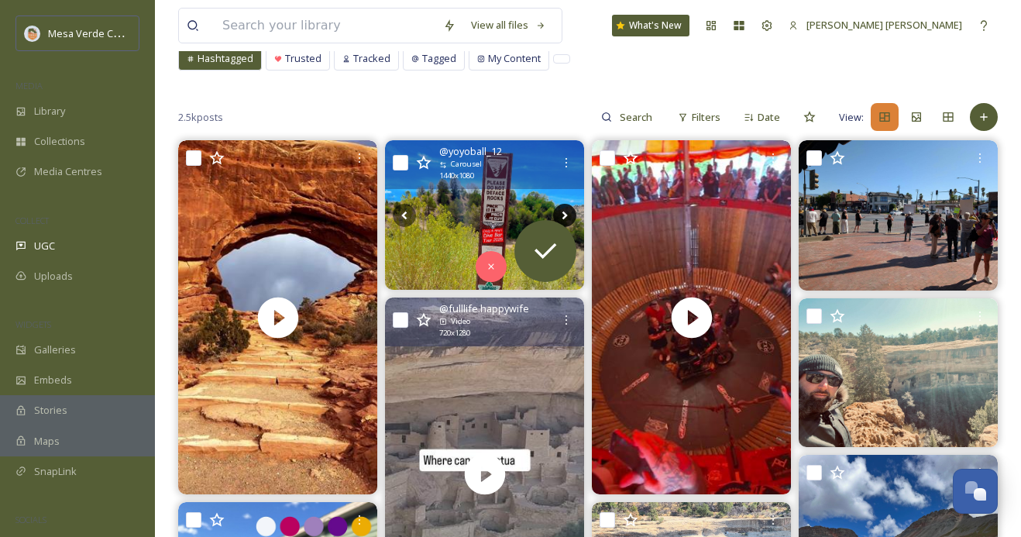
click at [564, 205] on icon at bounding box center [564, 215] width 23 height 23
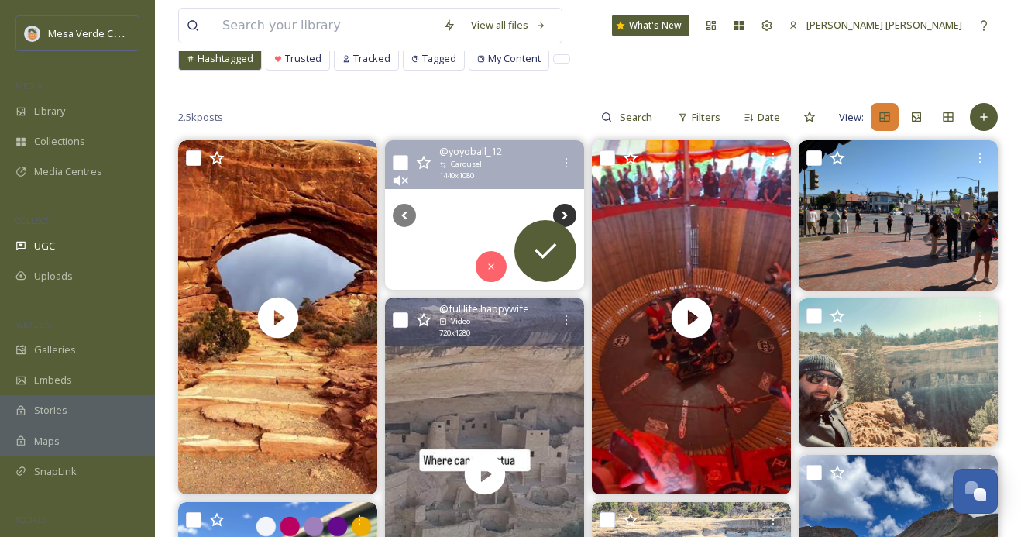
click at [564, 205] on icon at bounding box center [564, 215] width 23 height 23
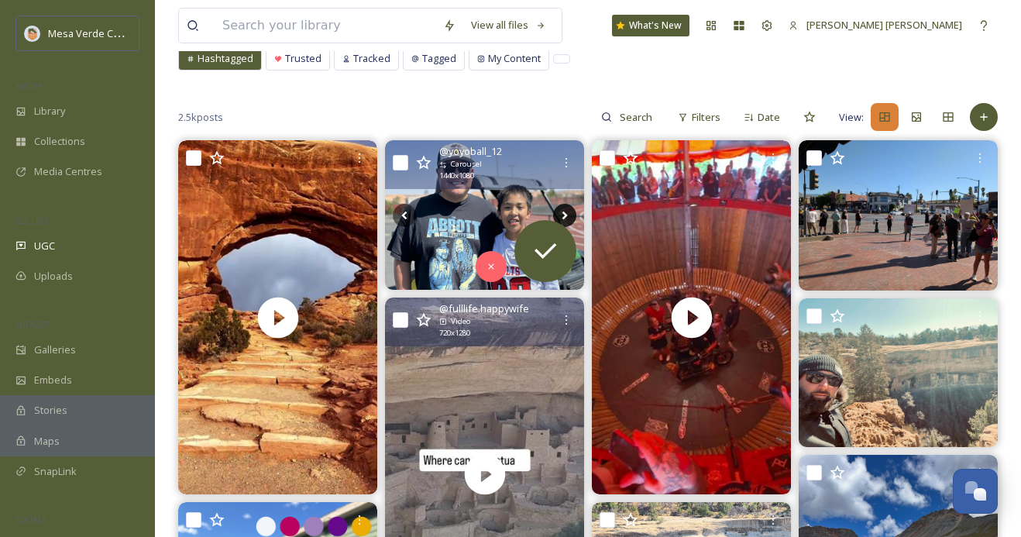
click at [564, 205] on icon at bounding box center [564, 215] width 23 height 23
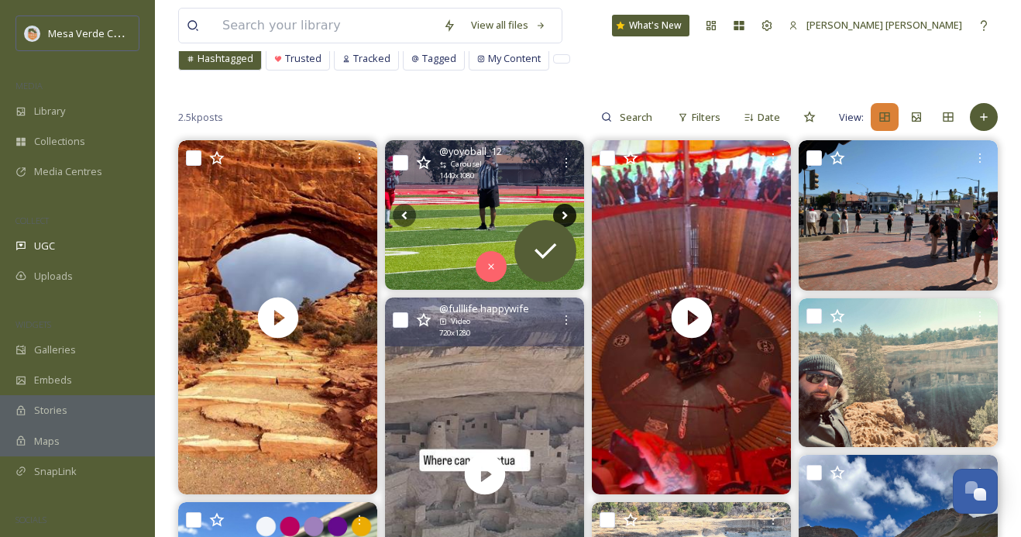
click at [564, 205] on icon at bounding box center [564, 215] width 23 height 23
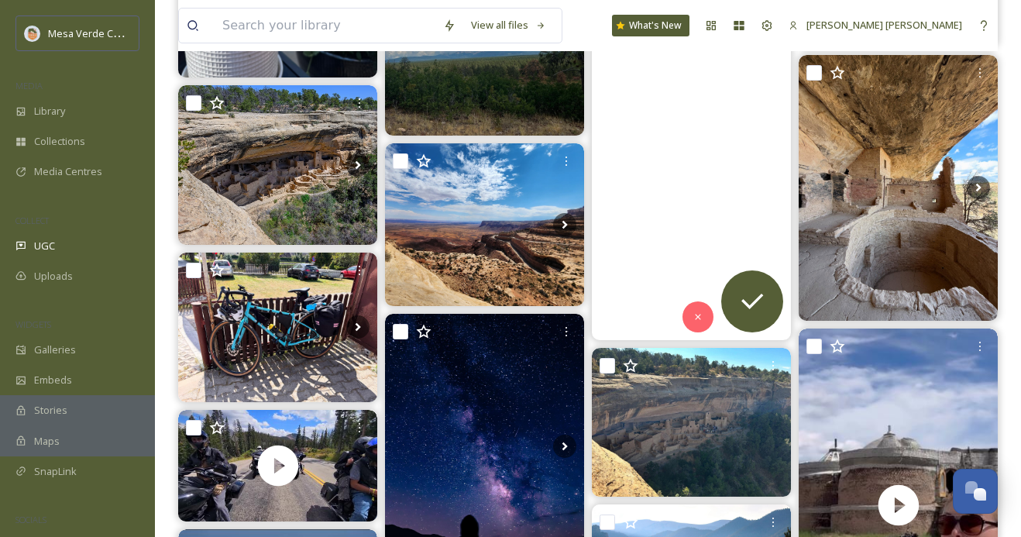
scroll to position [775, 0]
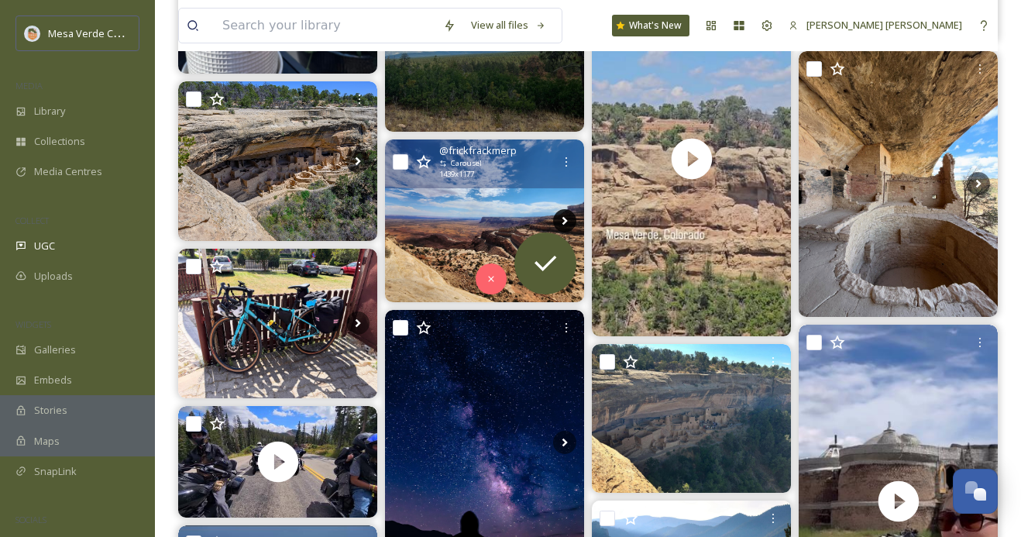
click at [559, 219] on icon at bounding box center [564, 220] width 23 height 23
click at [559, 218] on icon at bounding box center [564, 220] width 23 height 23
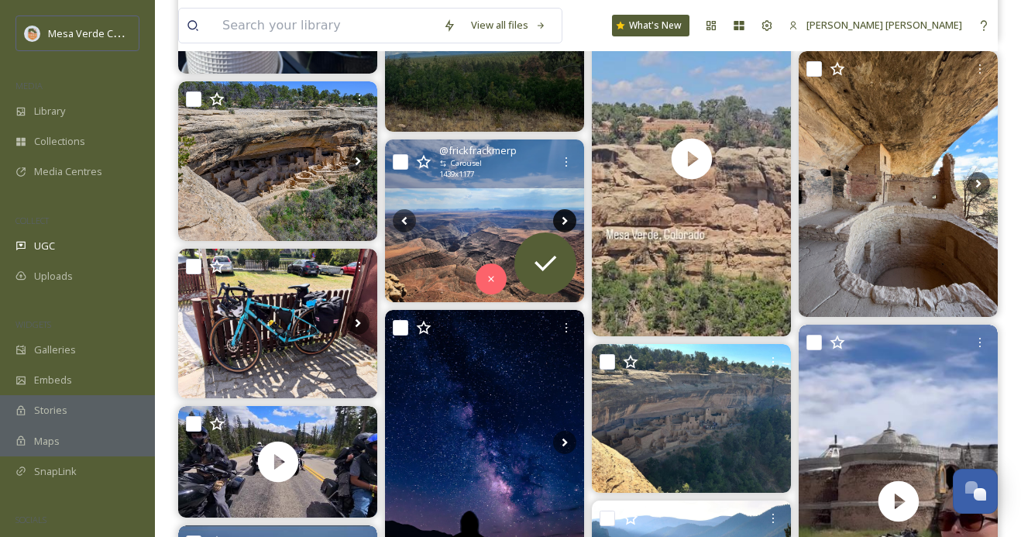
click at [559, 218] on icon at bounding box center [564, 220] width 23 height 23
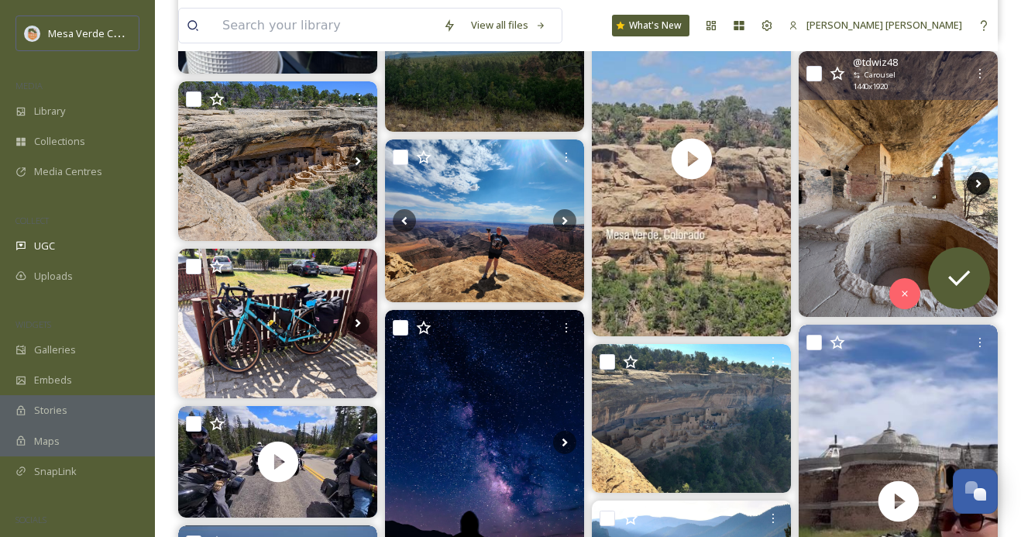
click at [974, 183] on icon at bounding box center [978, 183] width 23 height 23
click at [974, 184] on icon at bounding box center [978, 183] width 23 height 23
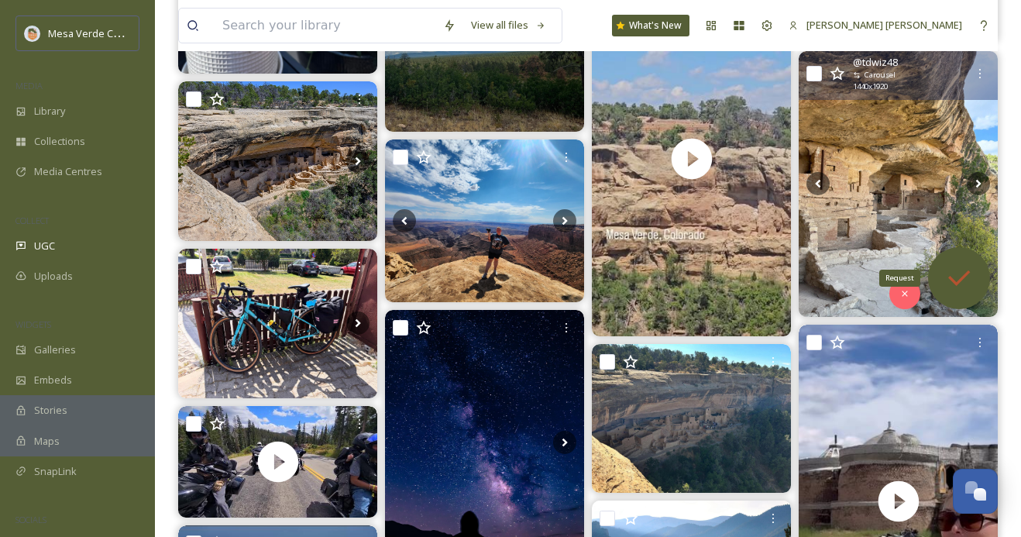
click at [965, 277] on icon at bounding box center [959, 278] width 31 height 31
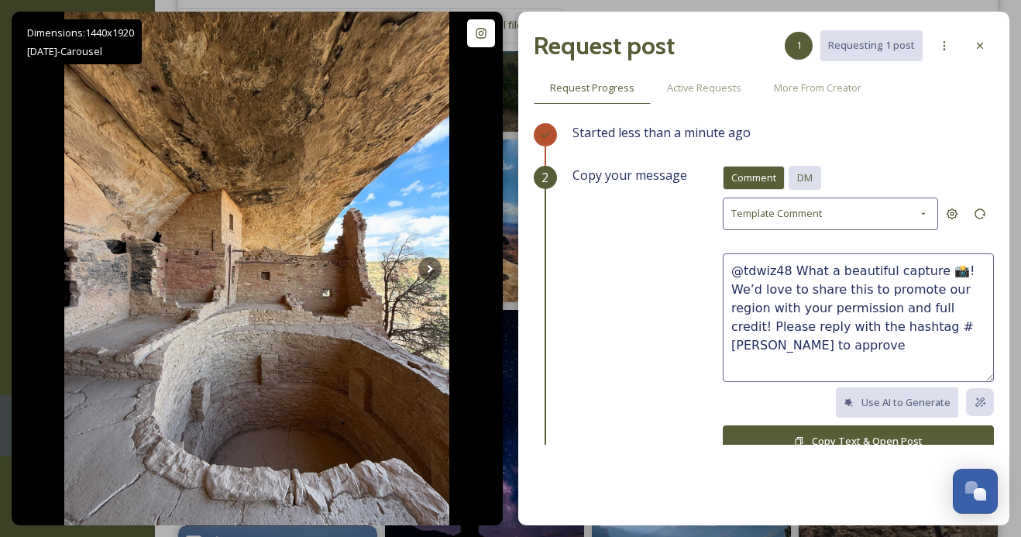
click at [807, 179] on span "DM" at bounding box center [804, 177] width 15 height 15
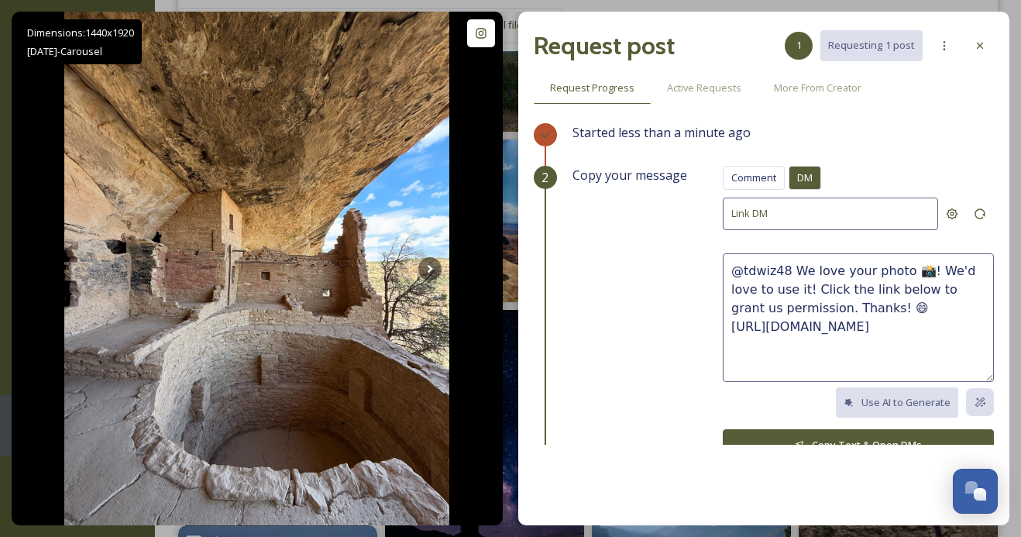
drag, startPoint x: 877, startPoint y: 305, endPoint x: 795, endPoint y: 266, distance: 91.1
click at [795, 266] on textarea "@tdwiz48 We love your photo 📸! We'd love to use it! Click the link below to gra…" at bounding box center [858, 317] width 271 height 129
paste textarea "These photos are amazing, great eye! We'd love to share them on our socials, wi…"
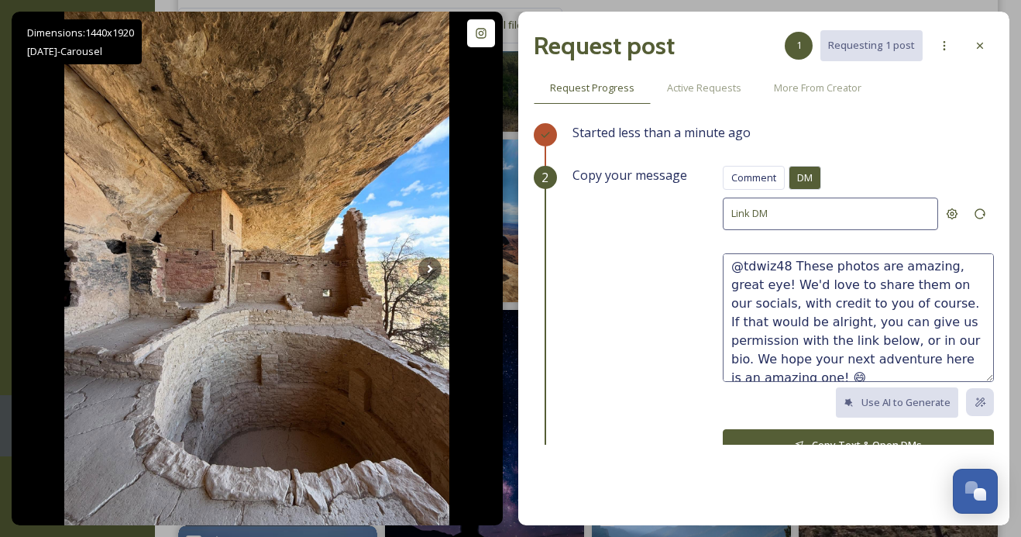
scroll to position [3, 0]
drag, startPoint x: 895, startPoint y: 360, endPoint x: 860, endPoint y: 360, distance: 34.9
click at [860, 360] on textarea "@tdwiz48 These photos are amazing, great eye! We'd love to share them on our so…" at bounding box center [858, 317] width 271 height 129
click at [859, 360] on textarea "@tdwiz48 These photos are amazing, great eye! We'd love to share them on our so…" at bounding box center [858, 317] width 271 height 129
click at [892, 360] on textarea "@tdwiz48 These photos are amazing, great eye! We'd love to share them on our so…" at bounding box center [858, 317] width 271 height 129
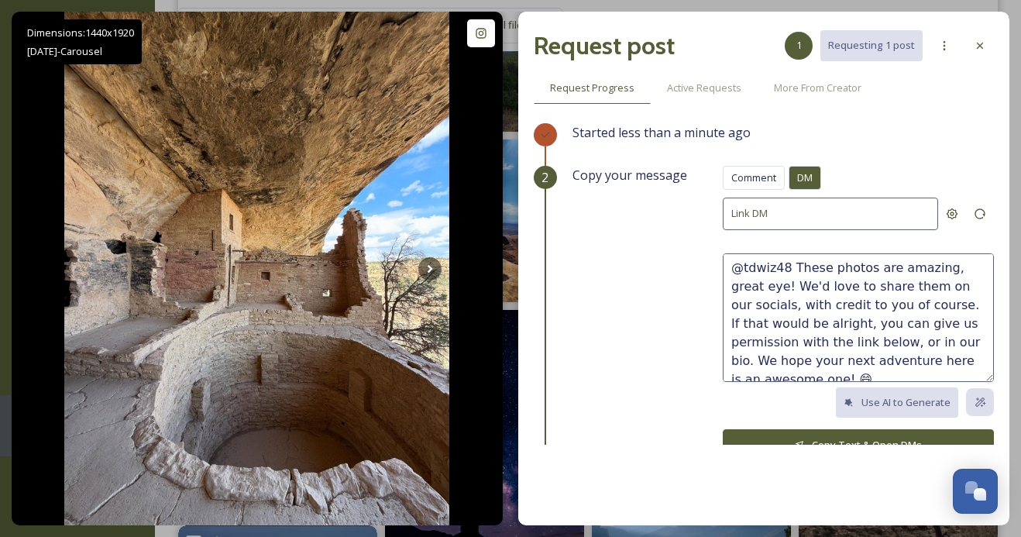
type textarea "@tdwiz48 These photos are amazing, great eye! We'd love to share them on our so…"
click at [844, 432] on button "Copy Text & Open DMs" at bounding box center [858, 445] width 271 height 32
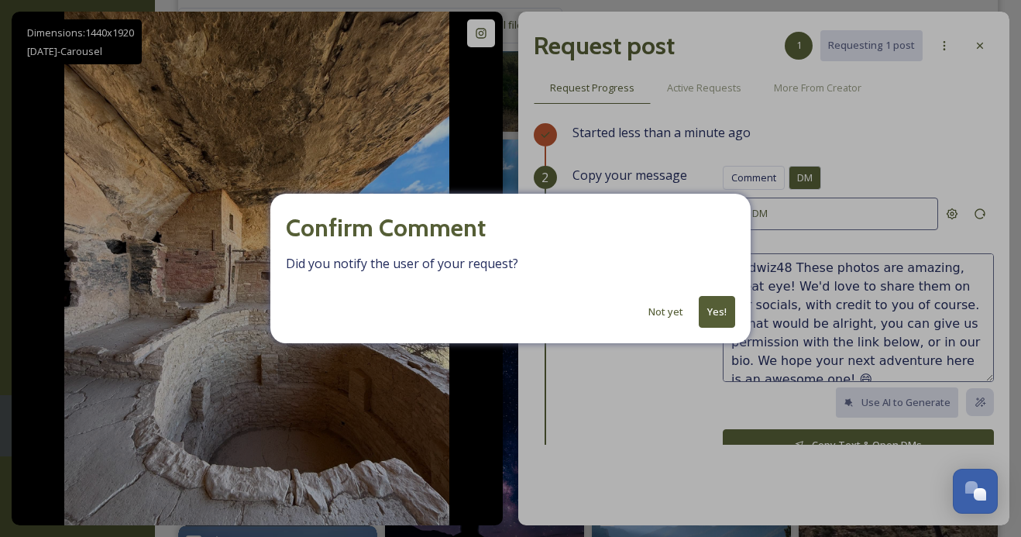
click at [719, 308] on button "Yes!" at bounding box center [717, 312] width 36 height 32
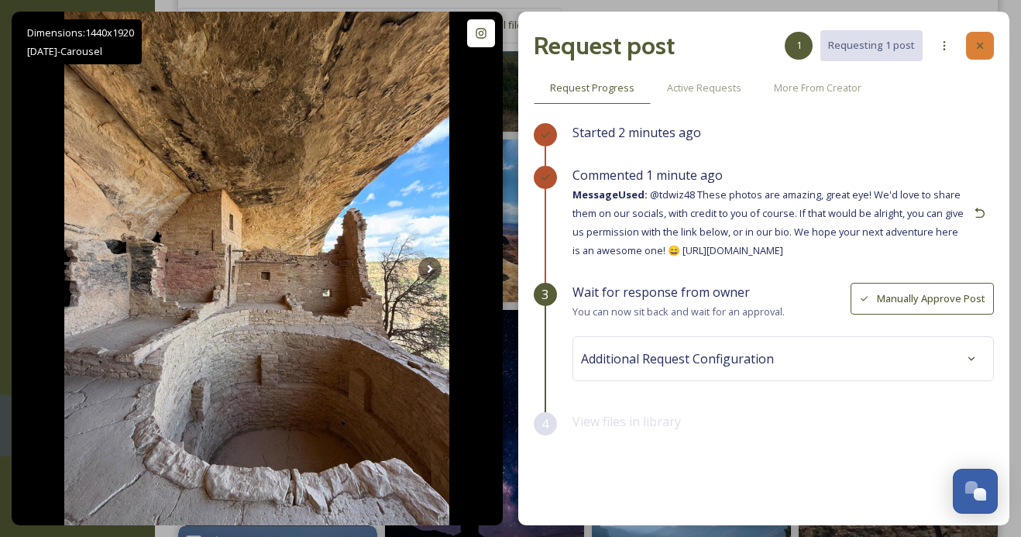
click at [979, 43] on icon at bounding box center [980, 46] width 12 height 12
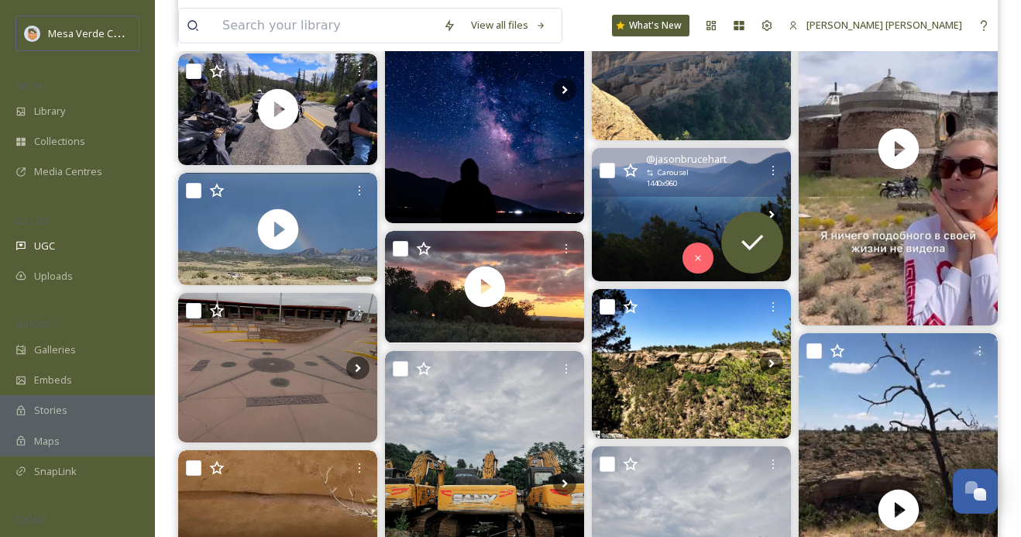
scroll to position [1156, 0]
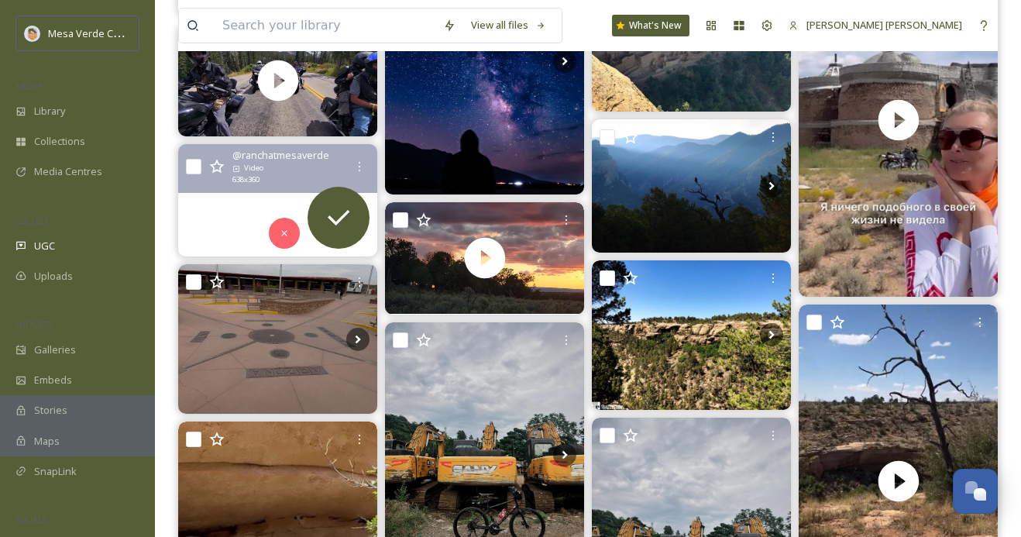
click at [223, 228] on video "https://share.google/KKBe7ELuL8Ak0SHmE\a\a#MesaVerde\d\a#MesaVerdeNationalPark\…" at bounding box center [277, 200] width 199 height 112
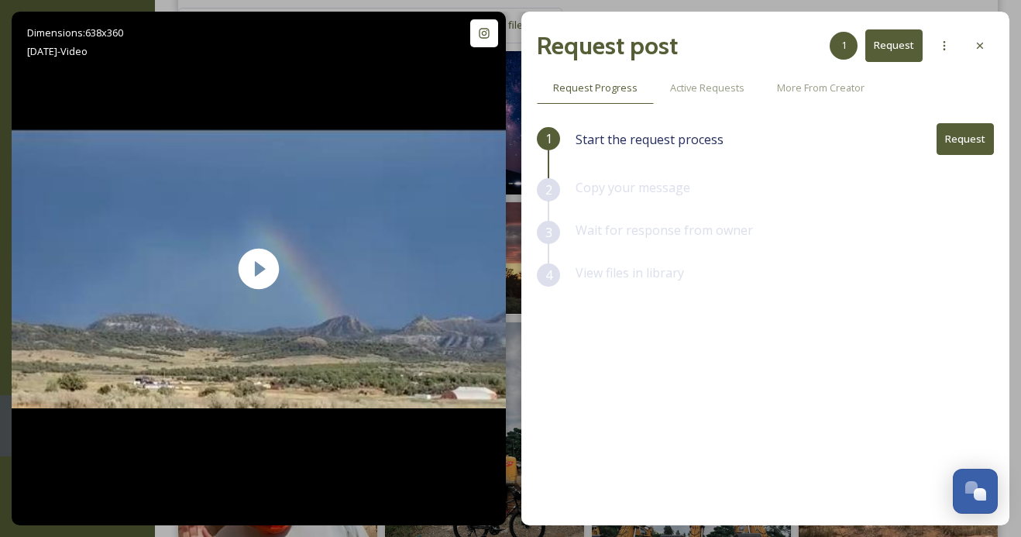
click at [957, 140] on button "Request" at bounding box center [965, 139] width 57 height 32
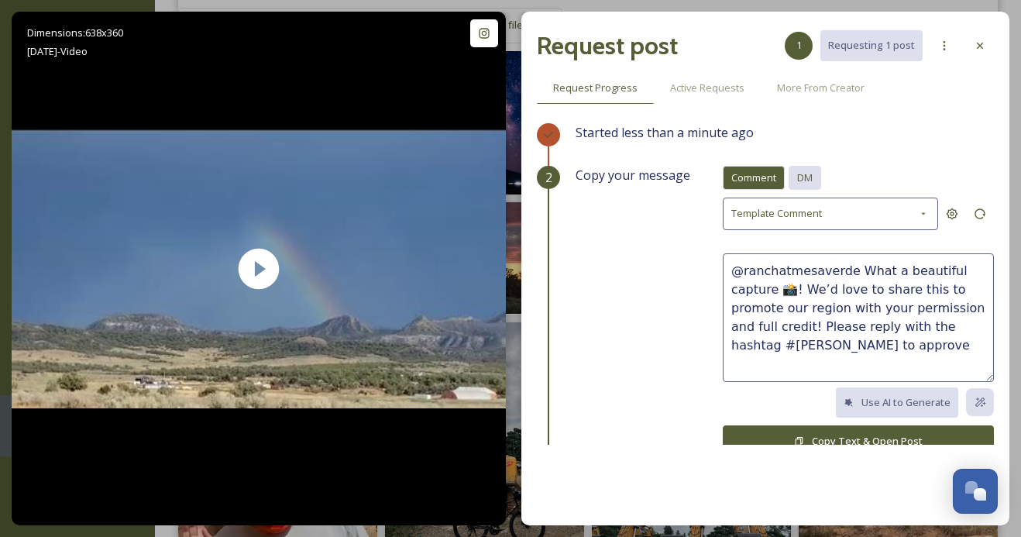
click at [812, 179] on span "DM" at bounding box center [804, 177] width 15 height 15
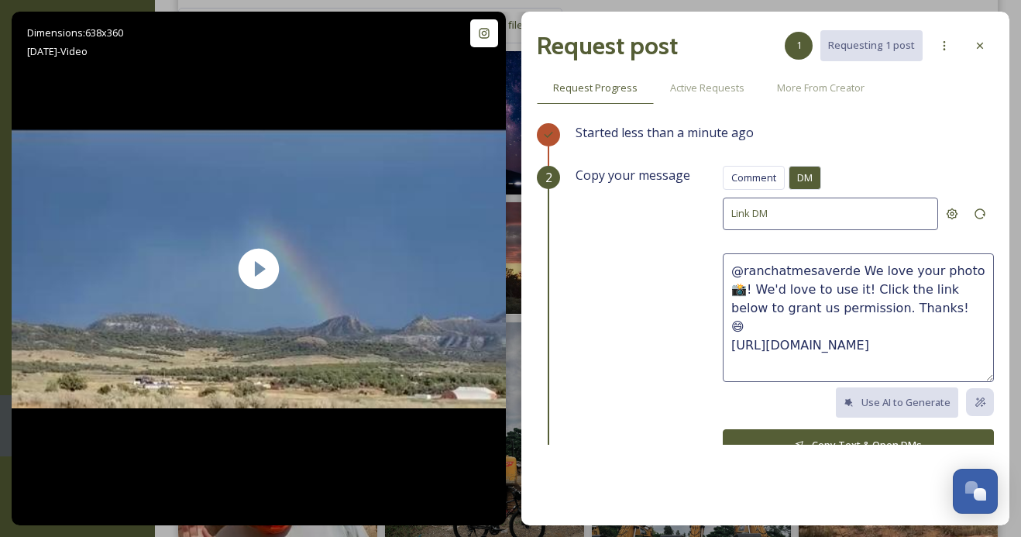
drag, startPoint x: 909, startPoint y: 301, endPoint x: 855, endPoint y: 273, distance: 61.3
click at [855, 273] on textarea "@ranchatmesaverde We love your photo 📸! We'd love to use it! Click the link bel…" at bounding box center [858, 317] width 271 height 129
paste textarea "This video is super cool! We'd love to share it on our socials, with credit to …"
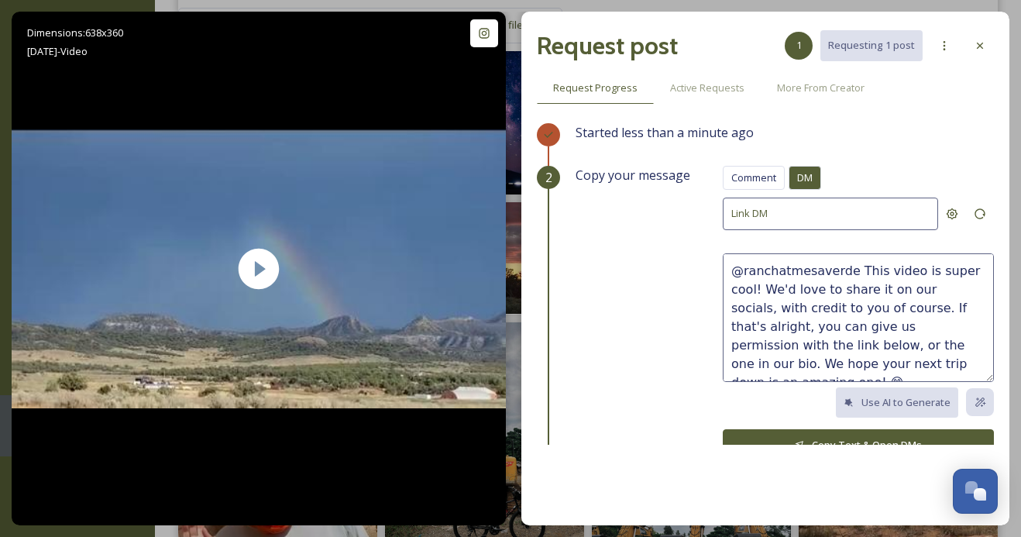
drag, startPoint x: 982, startPoint y: 271, endPoint x: 923, endPoint y: 270, distance: 58.9
click at [923, 270] on textarea "@ranchatmesaverde This video is super cool! We'd love to share it on our social…" at bounding box center [858, 317] width 271 height 129
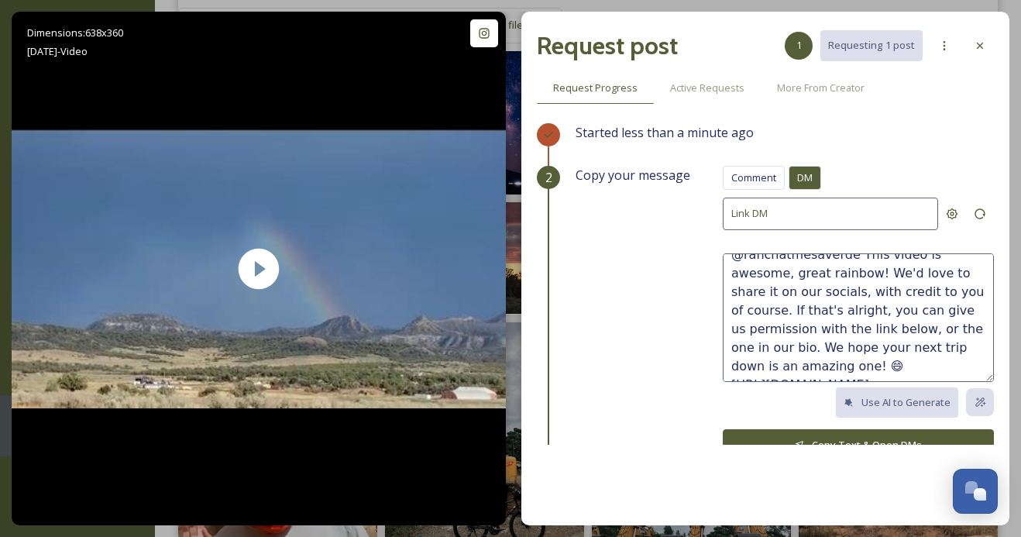
scroll to position [19, 0]
drag, startPoint x: 838, startPoint y: 344, endPoint x: 787, endPoint y: 344, distance: 51.1
click at [787, 344] on textarea "@ranchatmesaverde This video is awesome, great rainbow! We'd love to share it o…" at bounding box center [858, 317] width 271 height 129
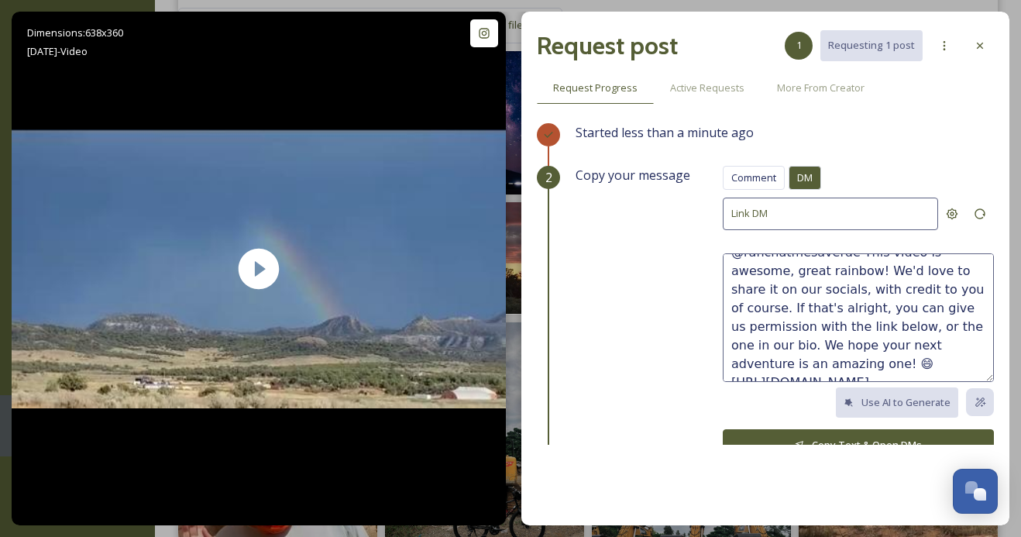
type textarea "@ranchatmesaverde This video is awesome, great rainbow! We'd love to share it o…"
click at [793, 430] on button "Copy Text & Open DMs" at bounding box center [858, 445] width 271 height 32
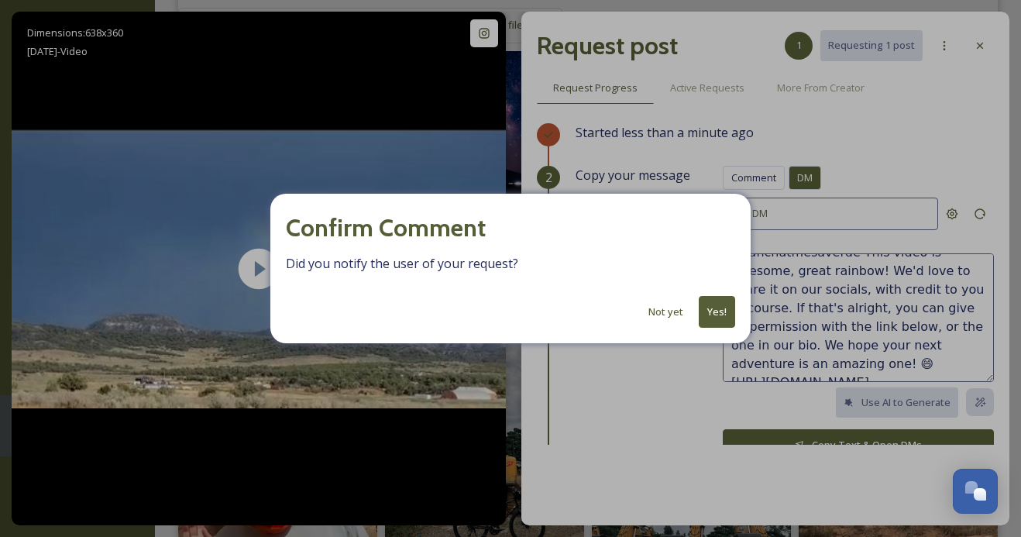
click at [711, 305] on button "Yes!" at bounding box center [717, 312] width 36 height 32
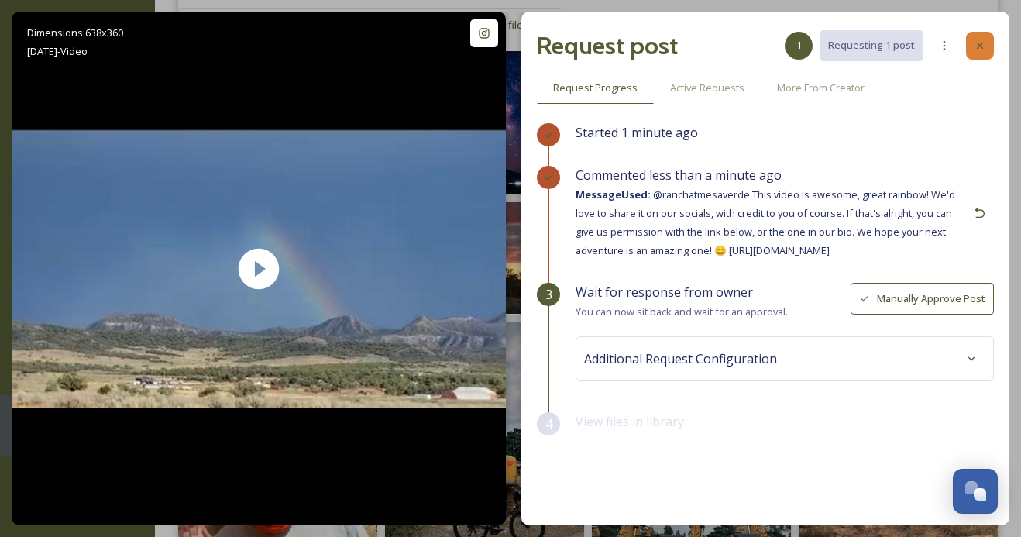
click at [980, 44] on icon at bounding box center [980, 46] width 6 height 6
